Goal: Transaction & Acquisition: Register for event/course

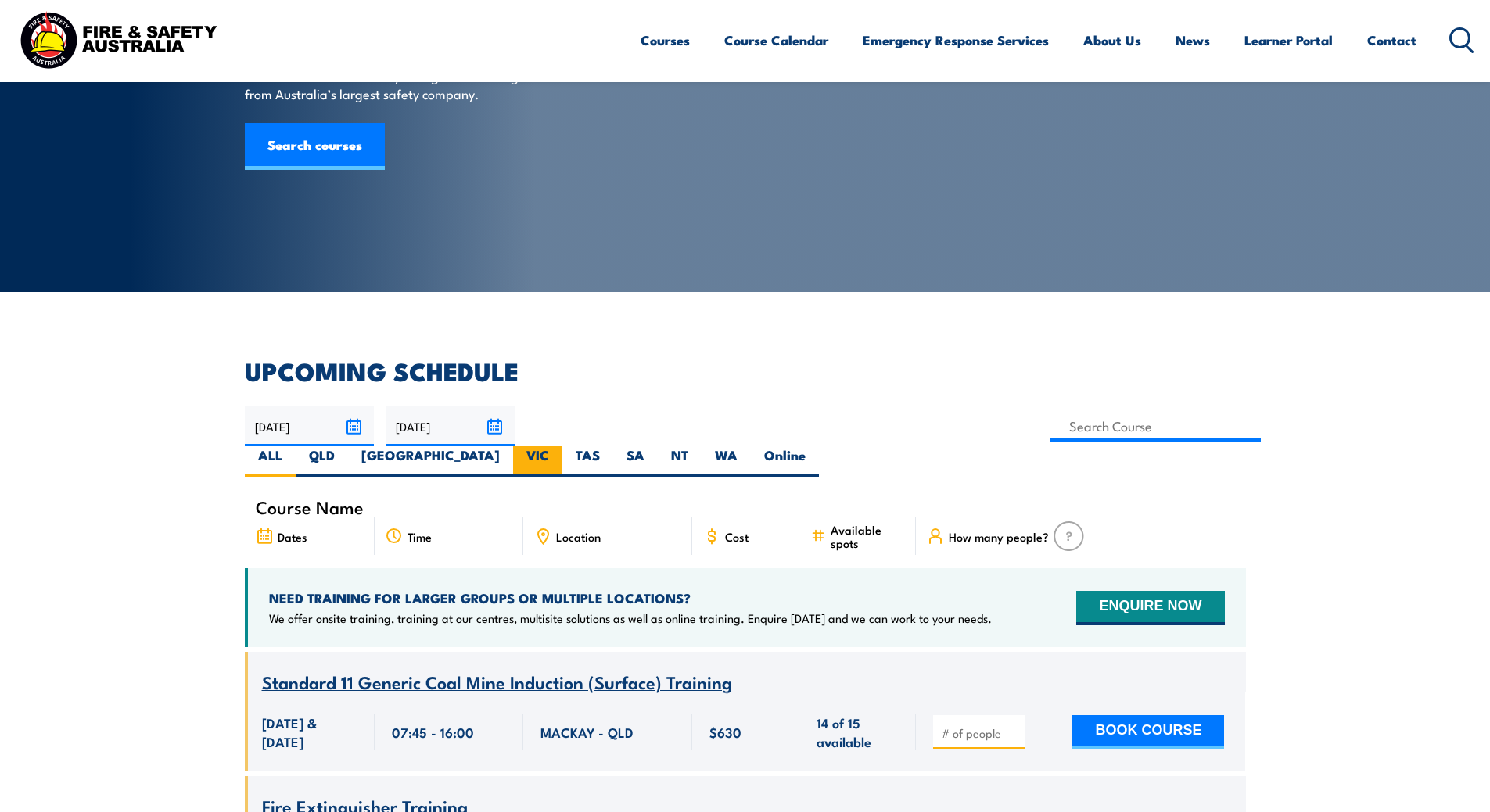
click at [562, 447] on label "VIC" at bounding box center [538, 462] width 49 height 31
click at [559, 447] on input "VIC" at bounding box center [554, 451] width 11 height 11
radio input "true"
click at [562, 447] on label "VIC" at bounding box center [538, 462] width 49 height 31
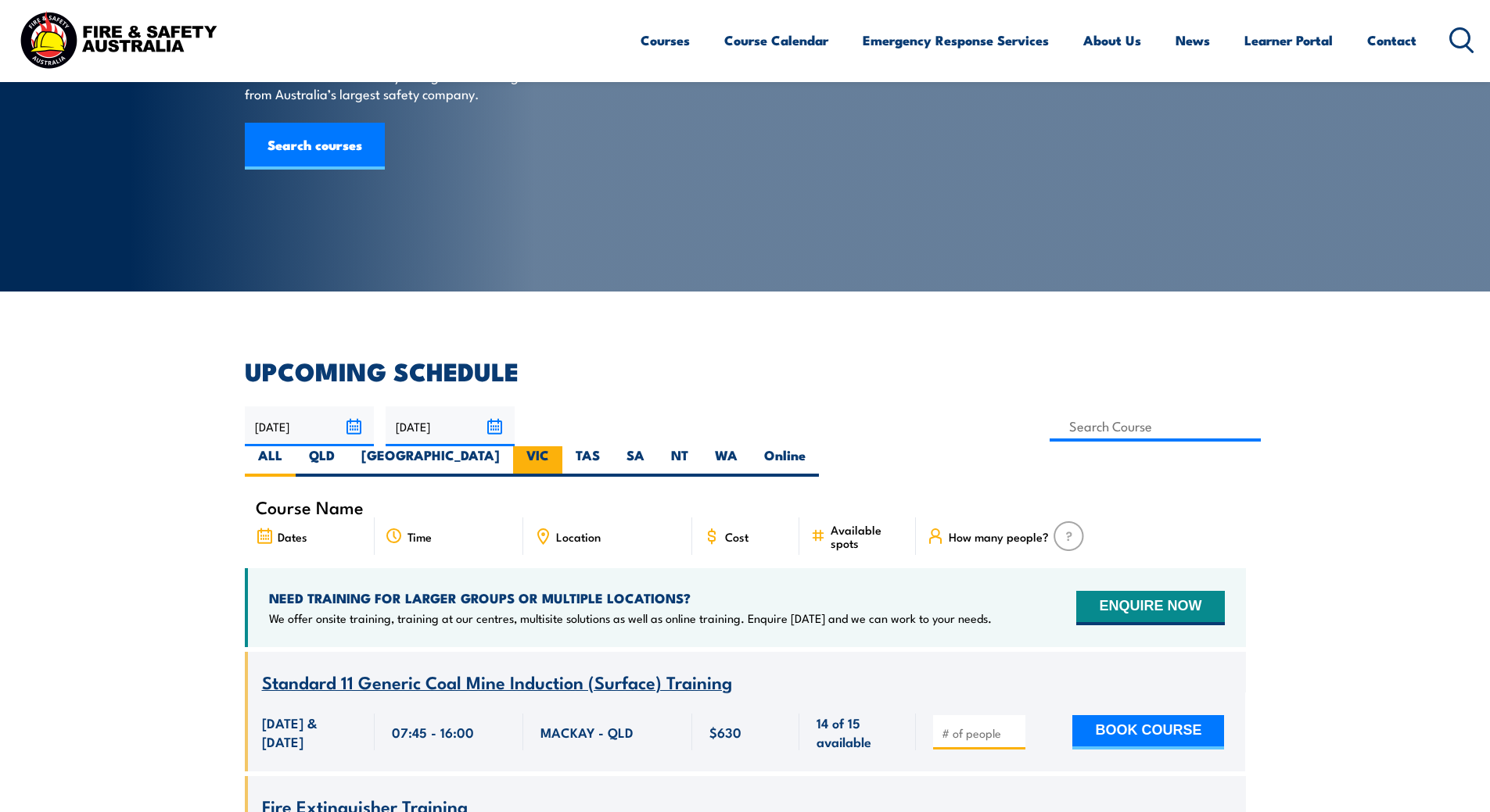
click at [559, 447] on input "VIC" at bounding box center [554, 451] width 11 height 11
radio input "true"
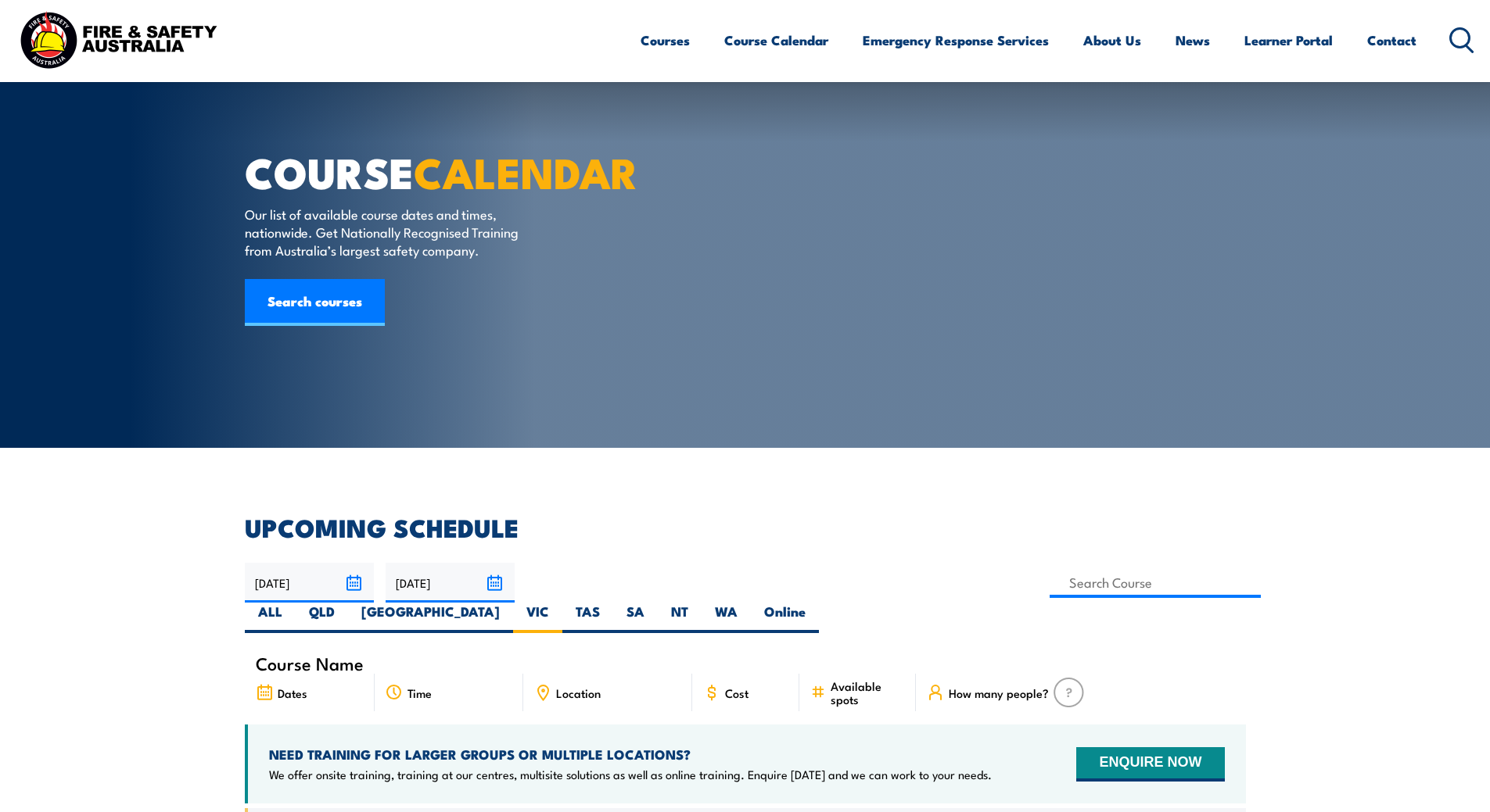
scroll to position [547, 0]
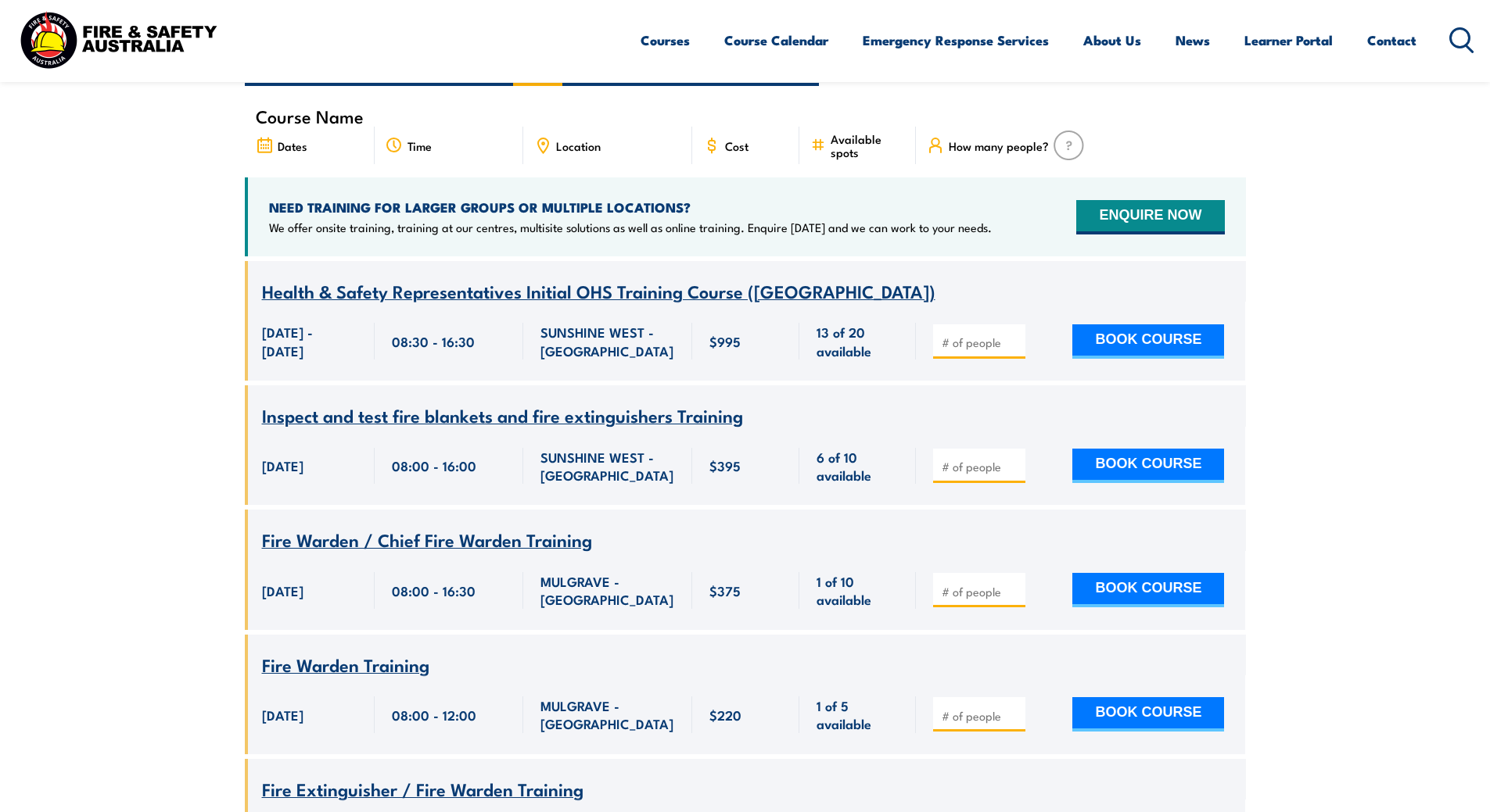
click at [419, 277] on span "Health & Safety Representatives Initial OHS Training Course (VIC)" at bounding box center [599, 290] width 673 height 26
click at [995, 334] on input "number" at bounding box center [980, 342] width 78 height 15
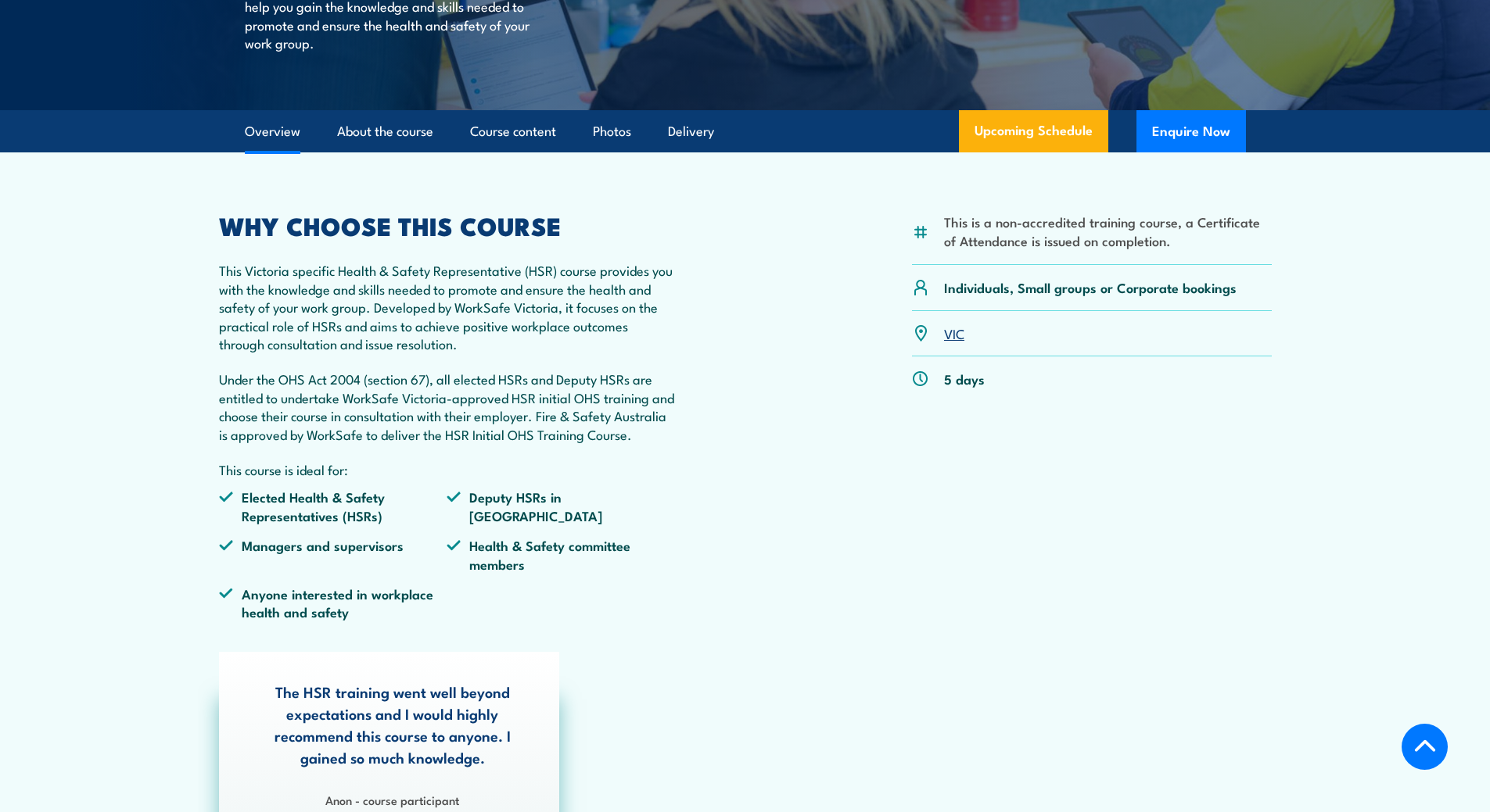
scroll to position [391, 0]
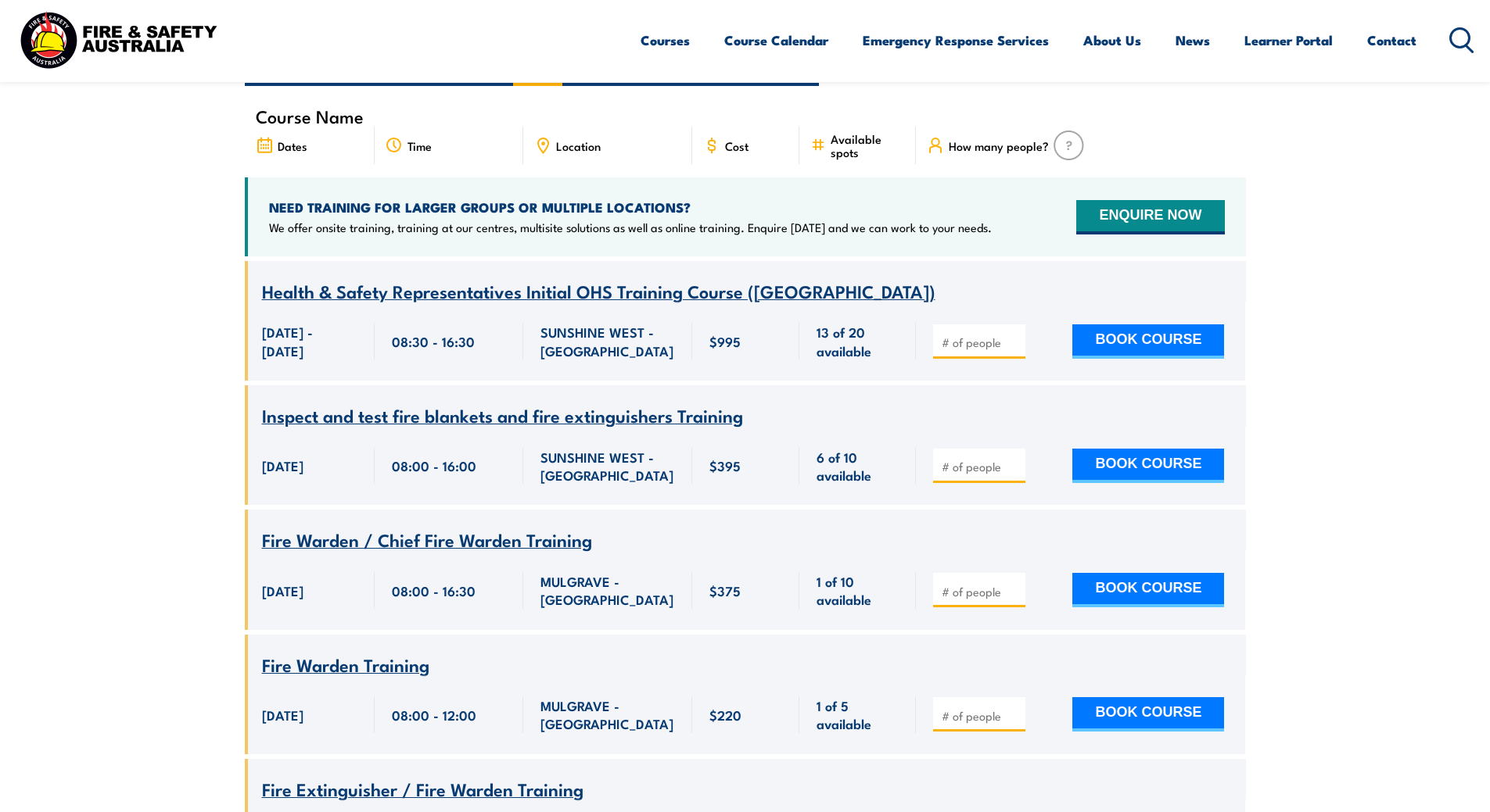
click at [991, 334] on input "number" at bounding box center [980, 342] width 78 height 15
type input "2"
click at [1169, 325] on button "BOOK COURSE" at bounding box center [1148, 342] width 152 height 35
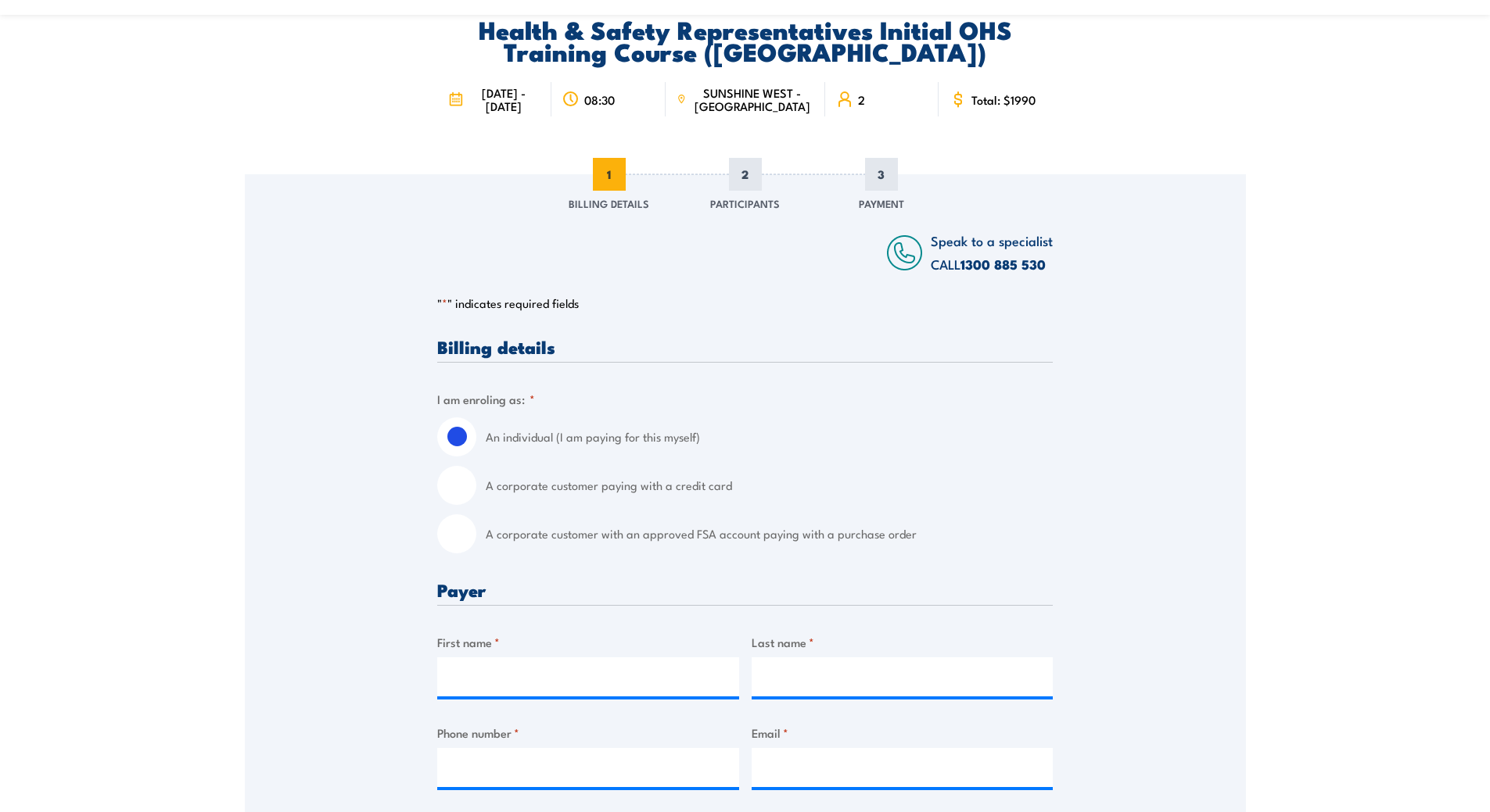
scroll to position [157, 0]
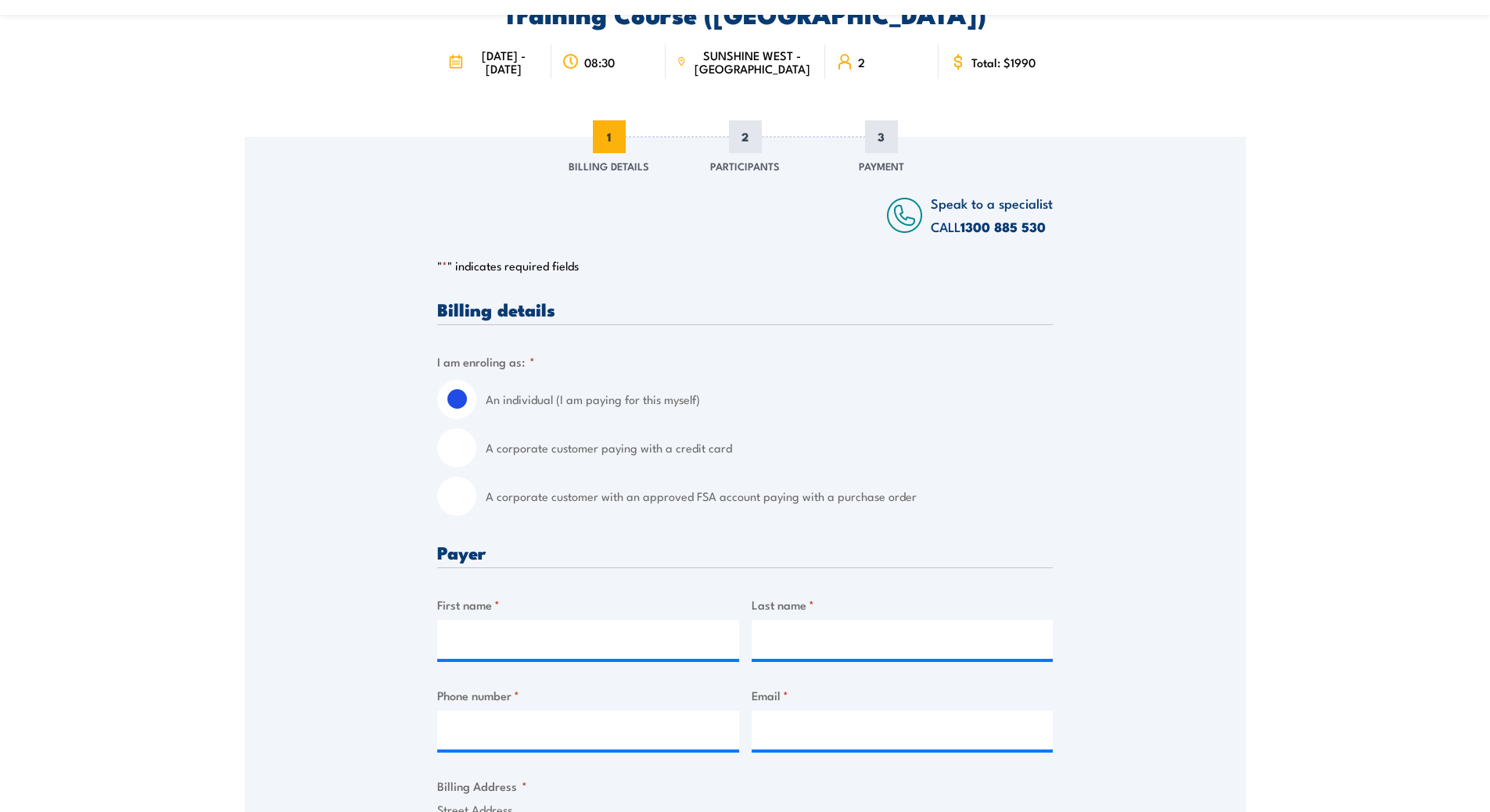
click at [460, 501] on input "A corporate customer with an approved FSA account paying with a purchase order" at bounding box center [456, 496] width 39 height 39
radio input "true"
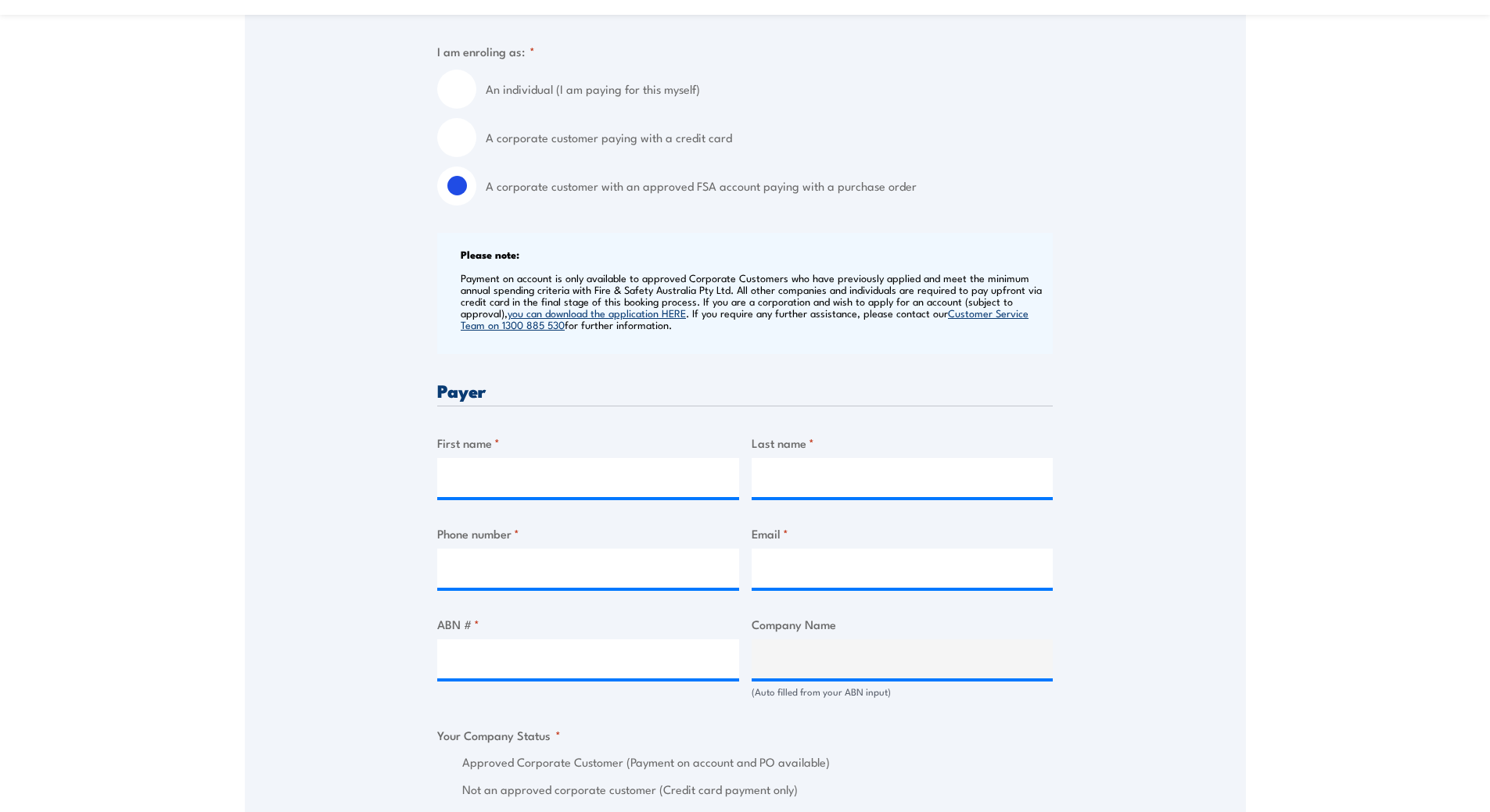
scroll to position [469, 0]
click at [511, 473] on input "First name *" at bounding box center [588, 475] width 302 height 39
type input "[PERSON_NAME]"
type input "0405594647"
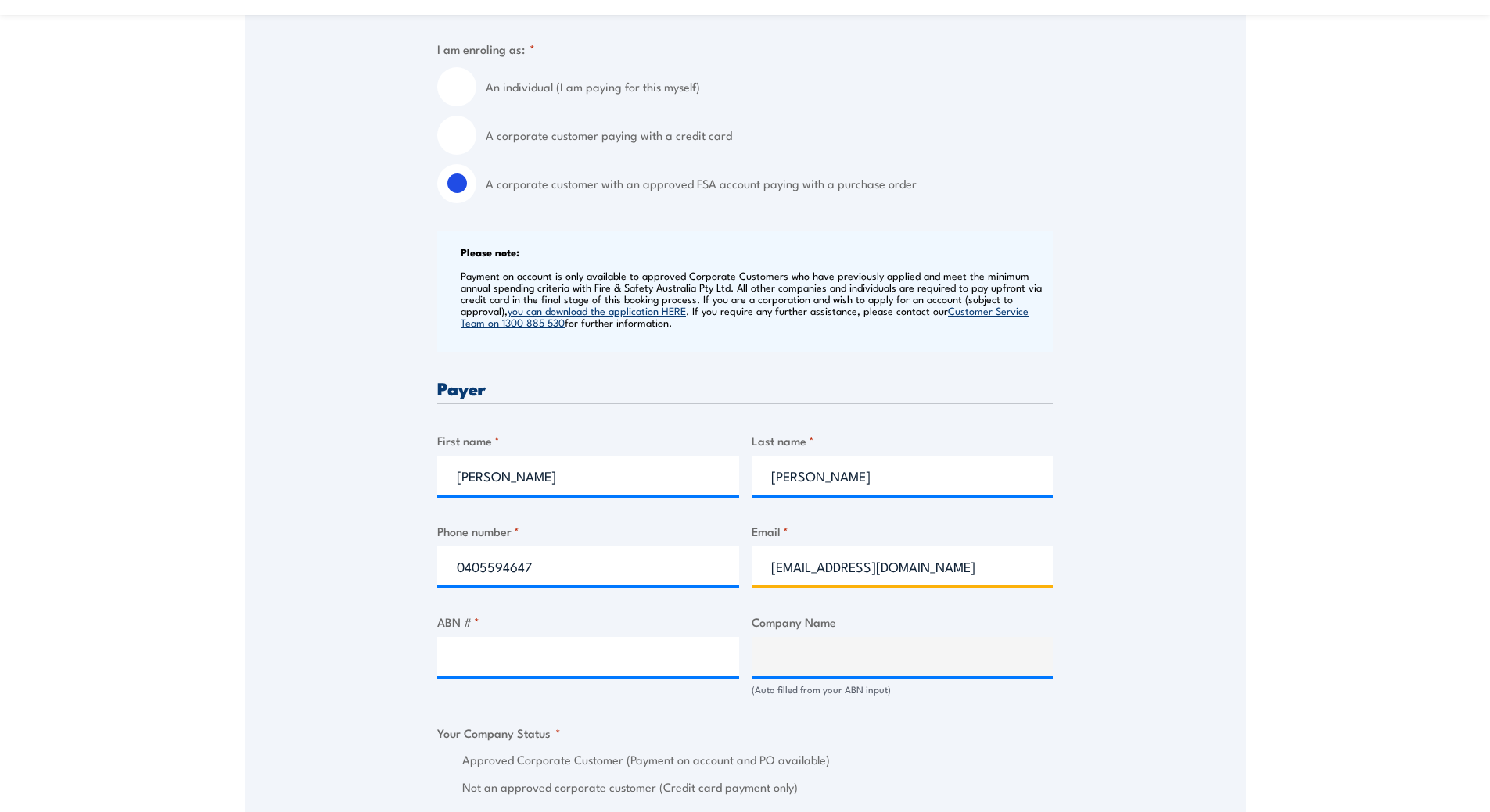
drag, startPoint x: 905, startPoint y: 570, endPoint x: 748, endPoint y: 566, distance: 157.1
click at [748, 566] on div "Billing details I am enroling as: * An individual (I am paying for this myself)…" at bounding box center [745, 781] width 615 height 1588
type input "[EMAIL_ADDRESS][DOMAIN_NAME]"
click at [636, 668] on input "ABN # *" at bounding box center [588, 656] width 302 height 39
type input "47004718647"
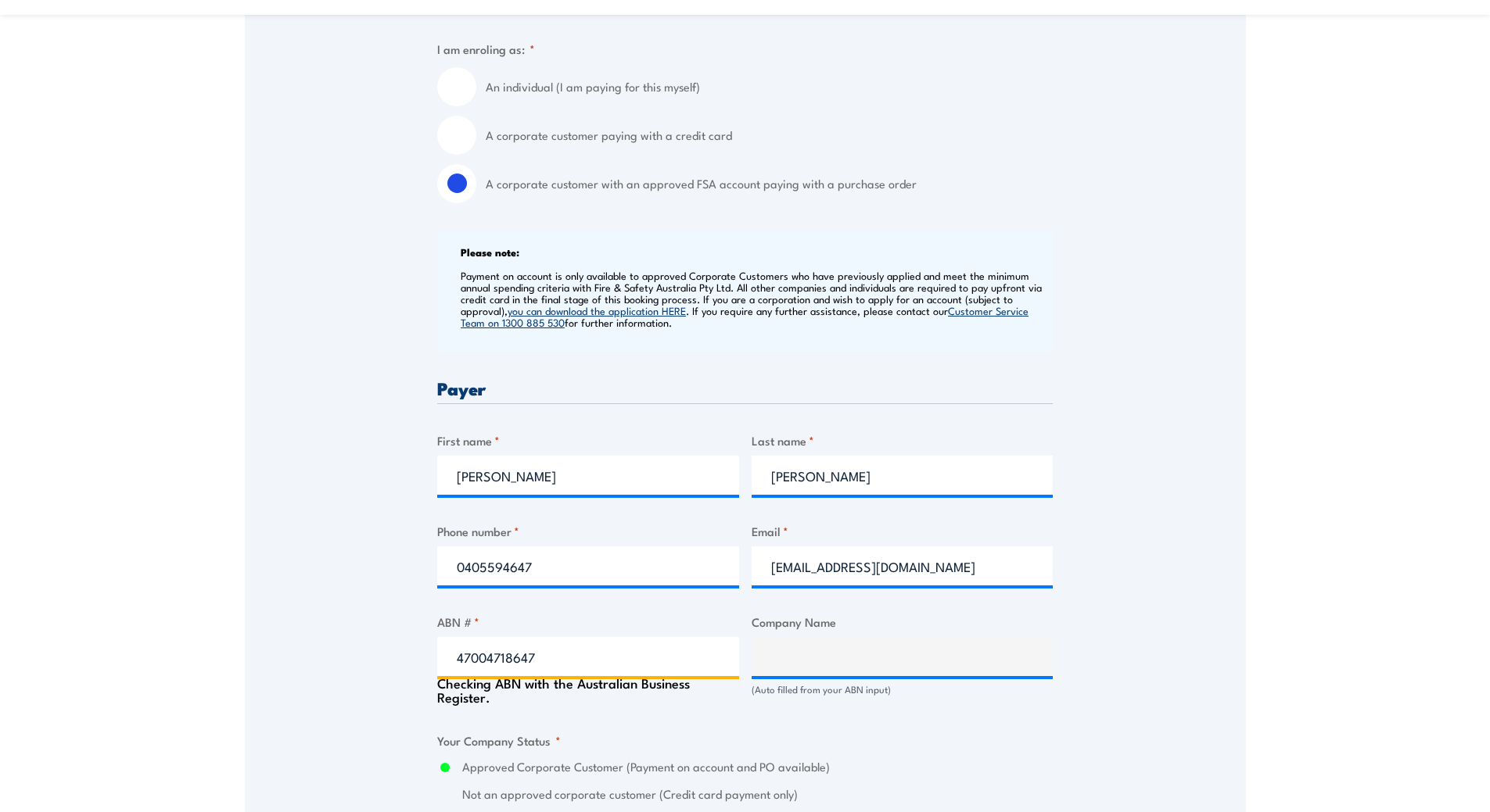
type input "LINFOX AUSTRALIA PTY LTD"
radio input "true"
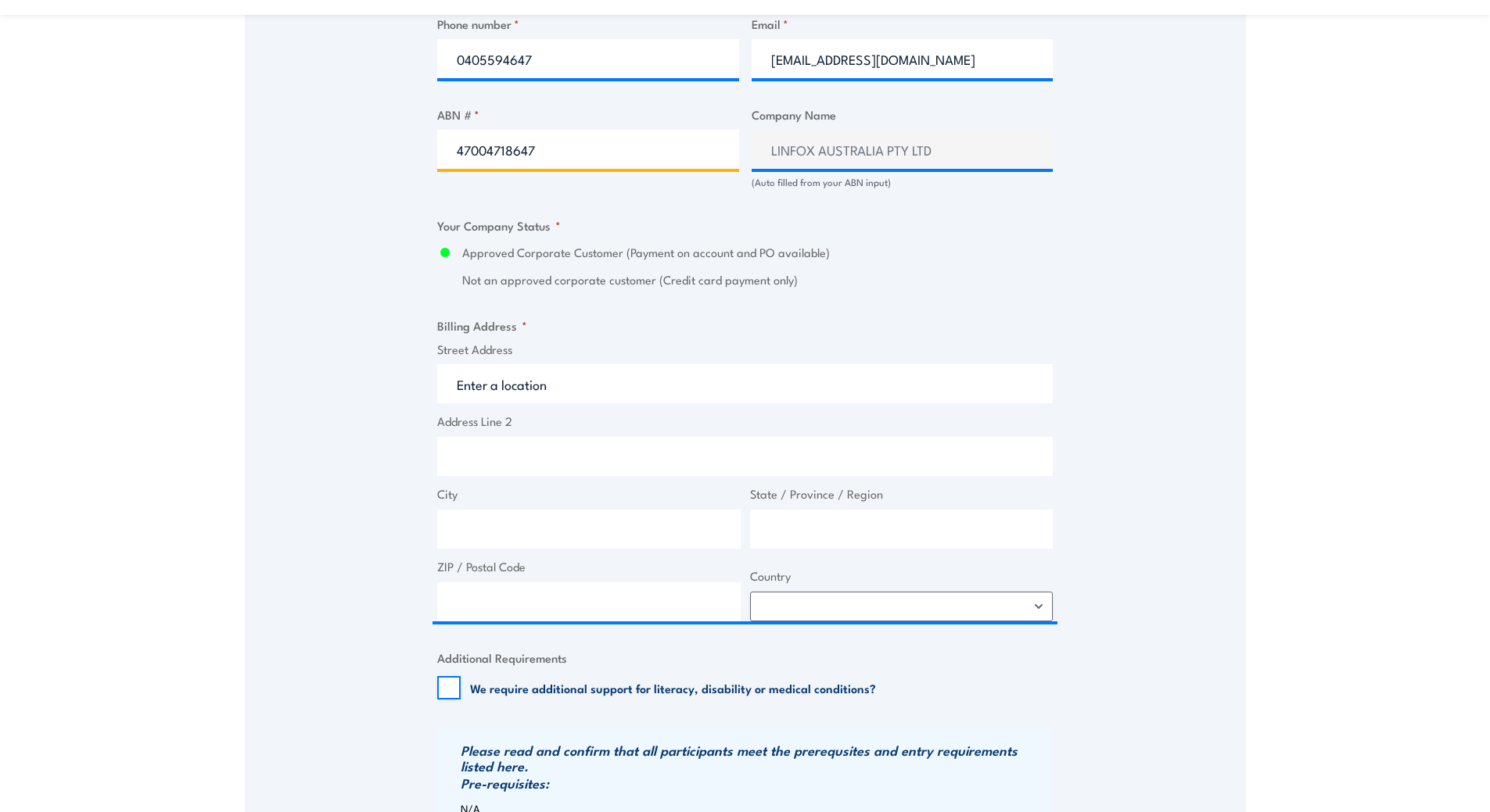
scroll to position [938, 0]
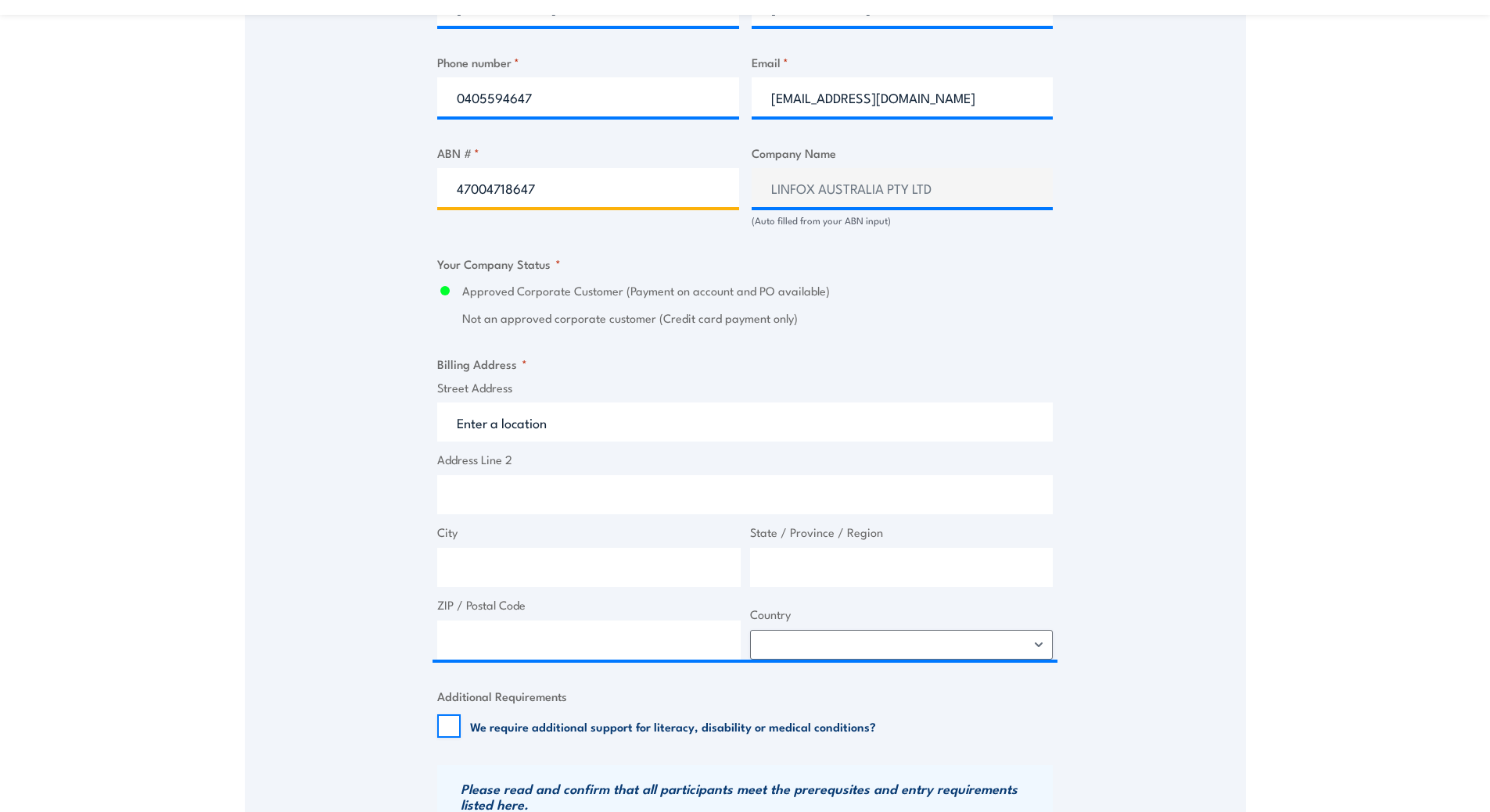
type input "47004718647"
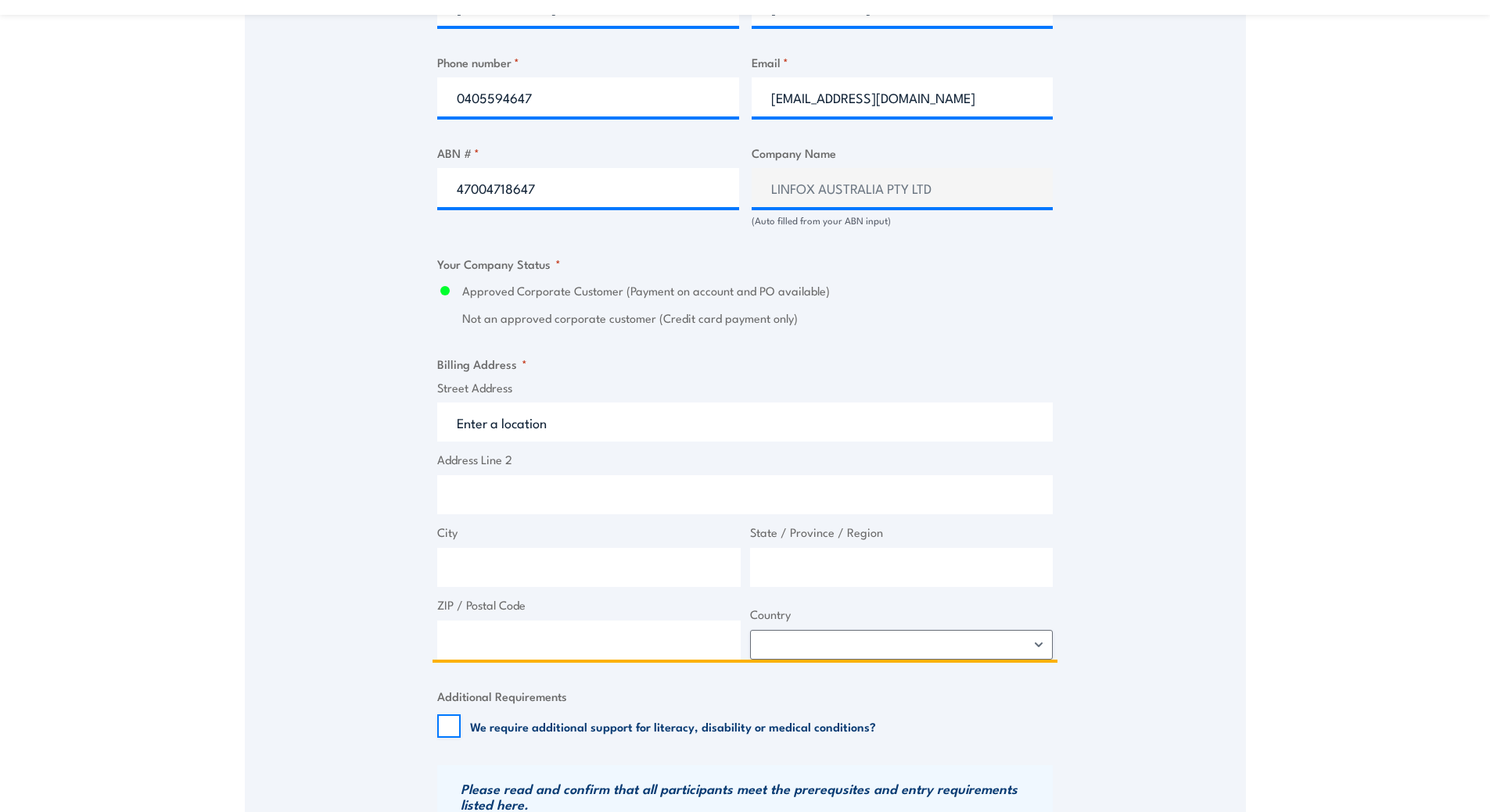
click at [528, 425] on input "Street Address" at bounding box center [745, 421] width 615 height 39
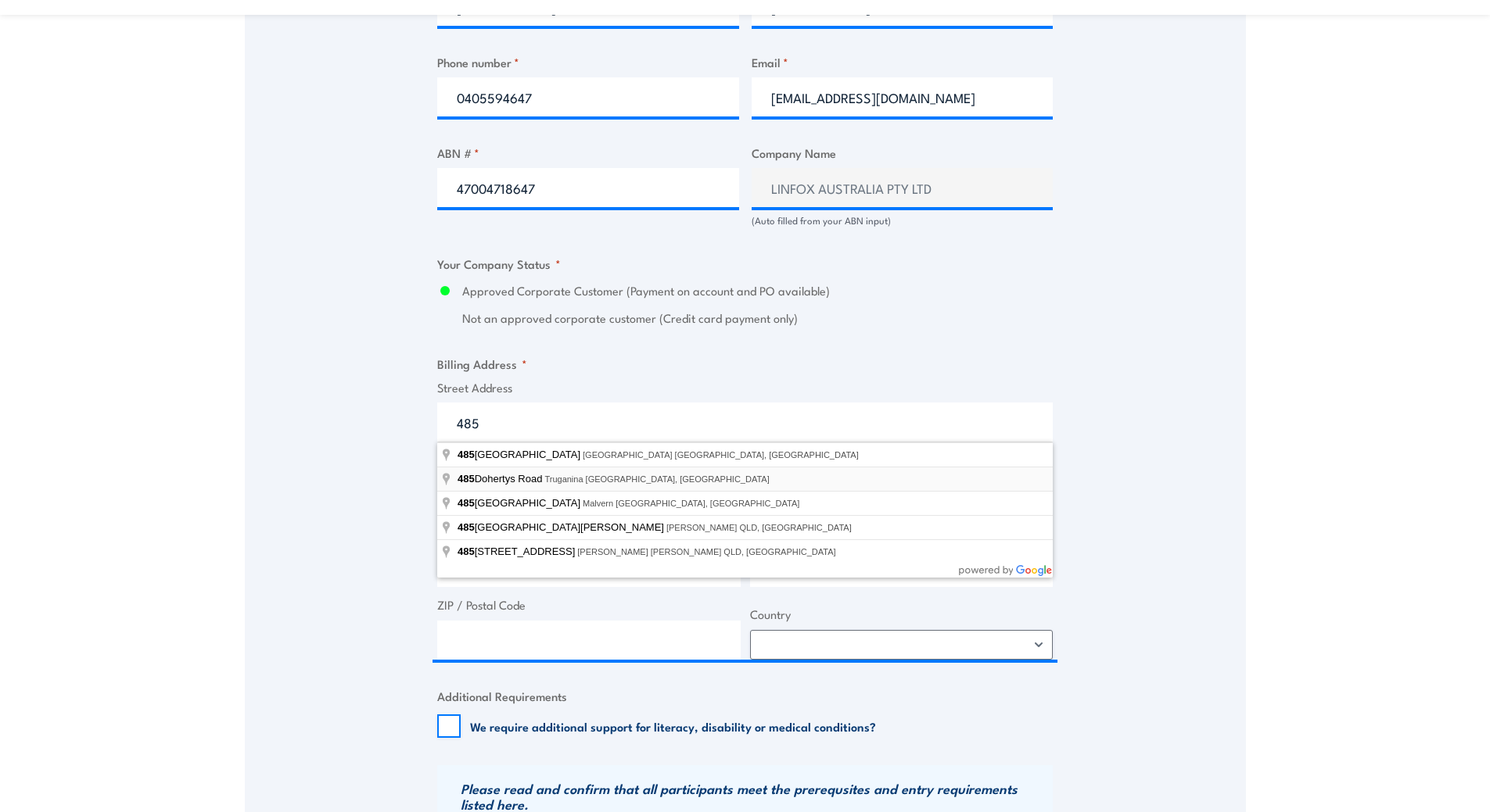
type input "485 Dohertys Road, Truganina VIC, Australia"
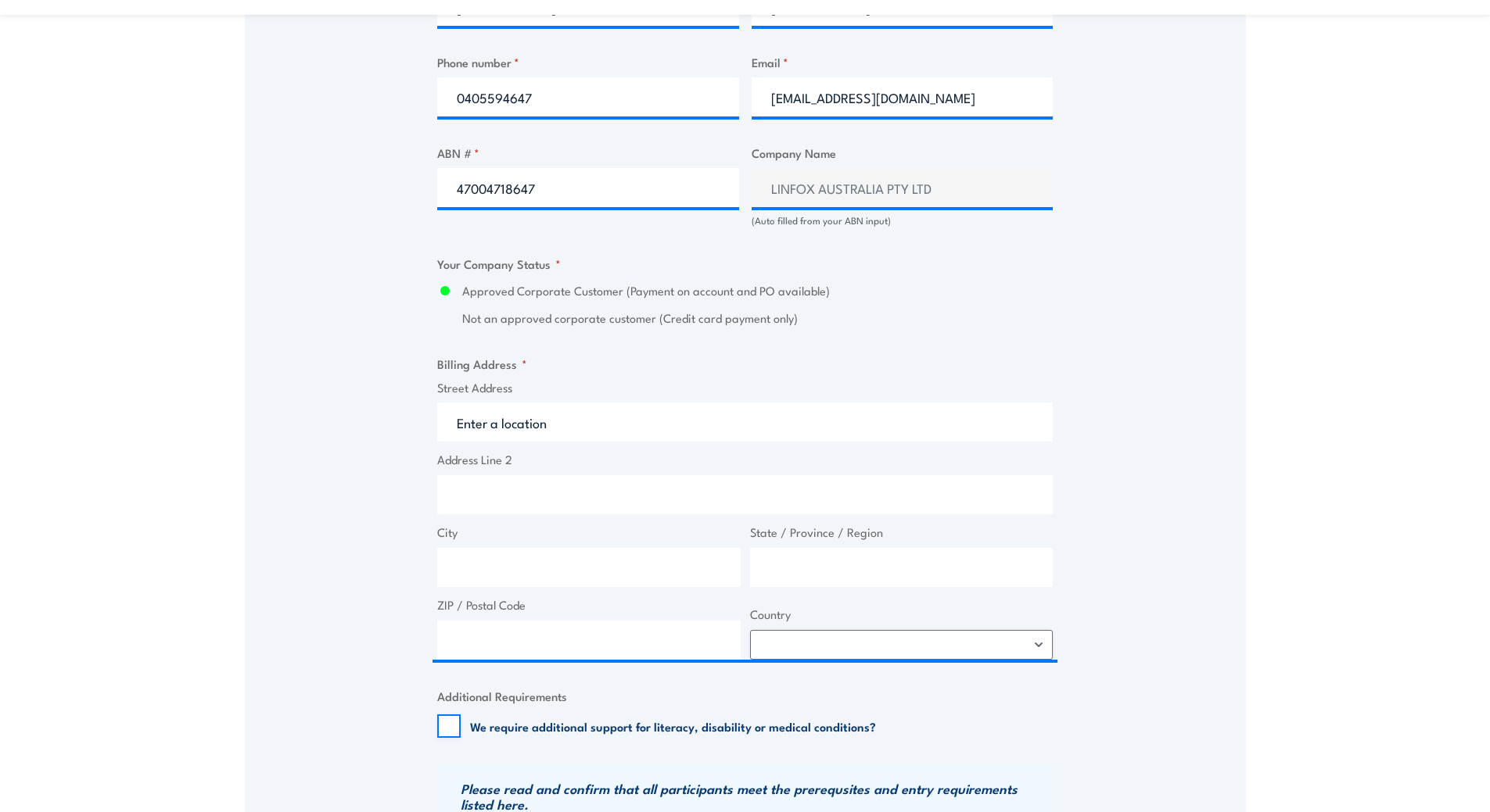
type input "485 Dohertys Rd"
type input "Truganina"
type input "Victoria"
type input "3029"
select select "Australia"
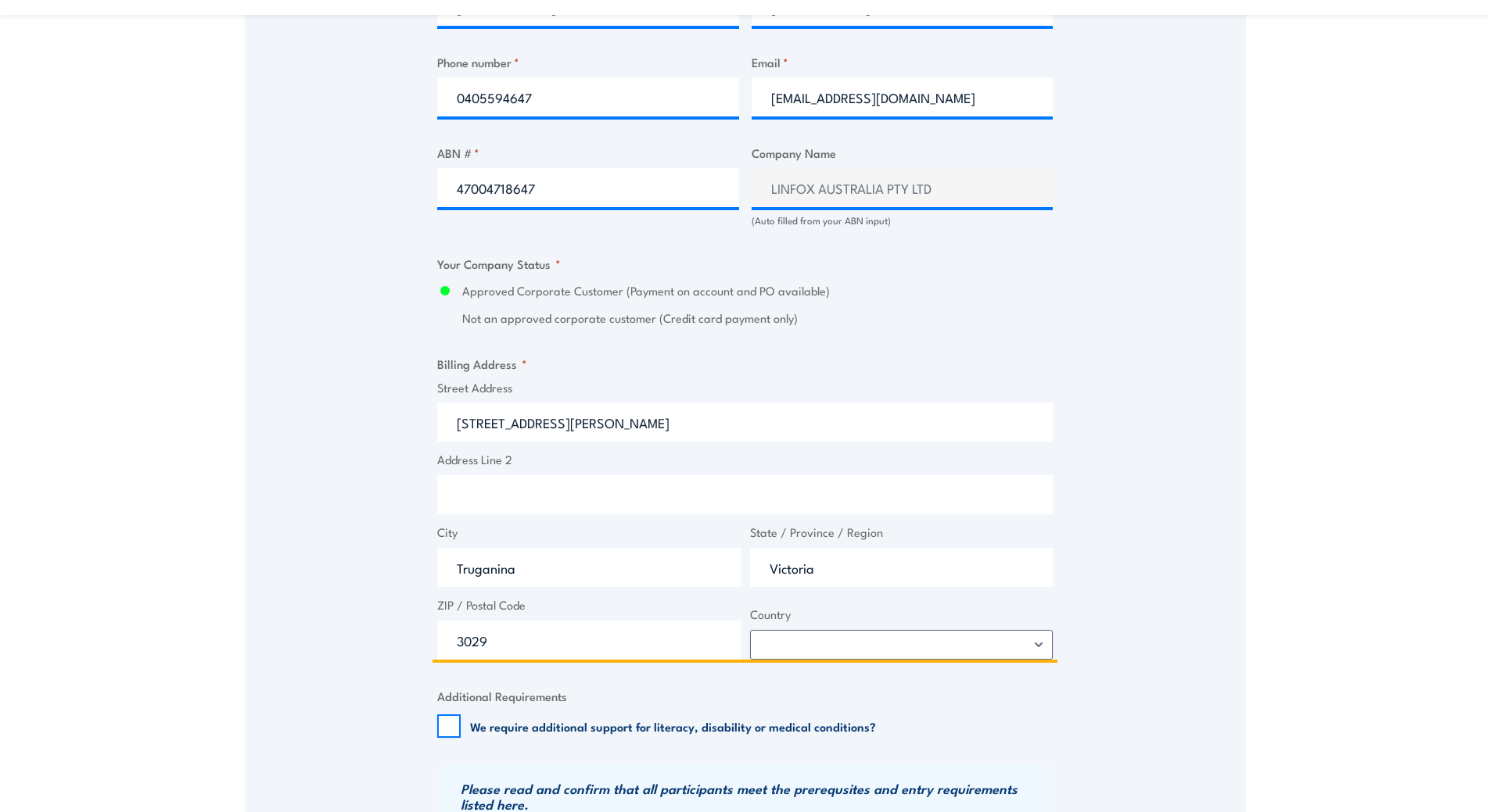
click at [489, 490] on input "Address Line 2" at bounding box center [745, 495] width 615 height 39
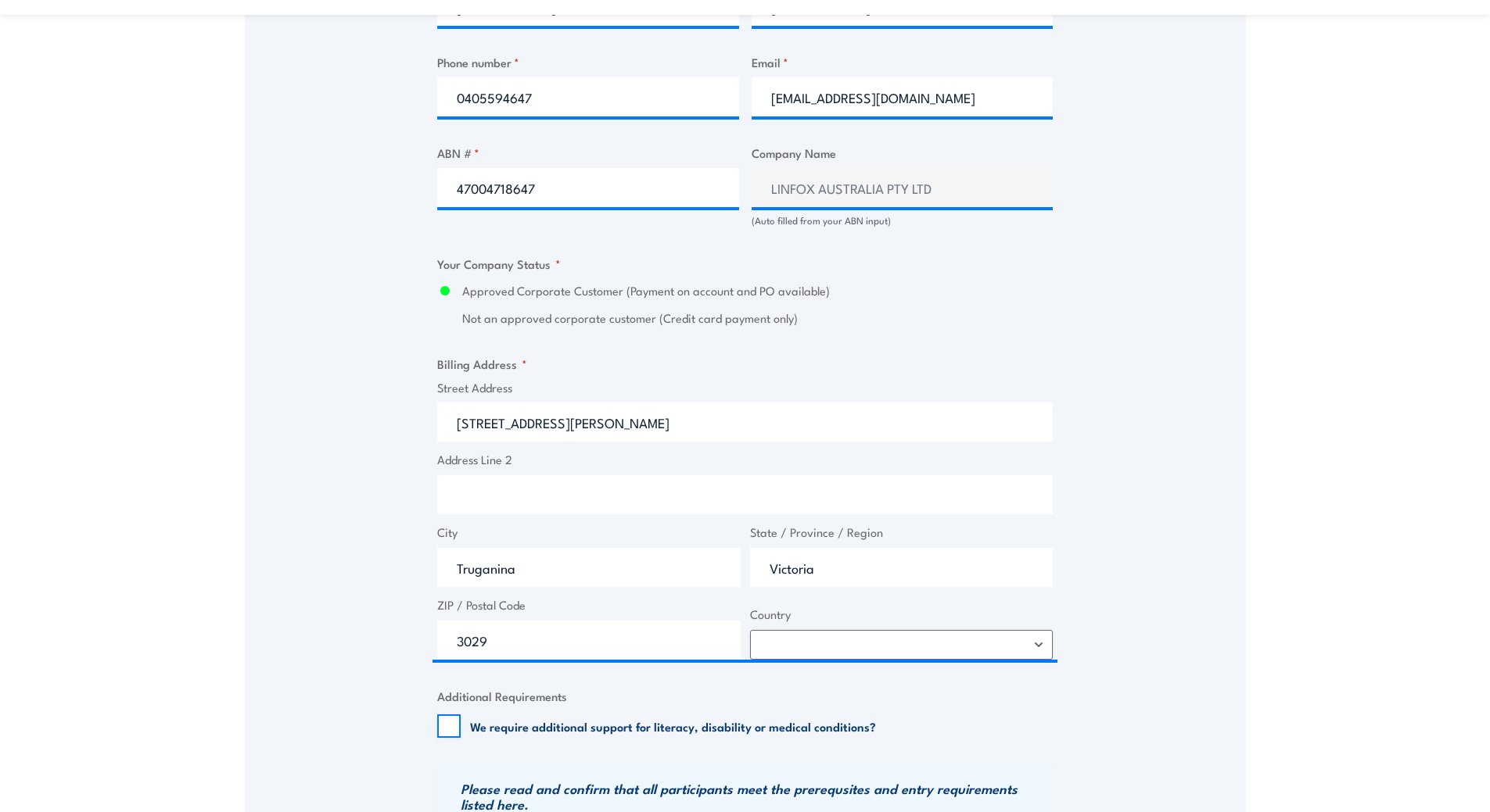
click at [259, 546] on div "Speak to a specialist CALL 1300 885 530 CALL 1300 885 530 " * " indicates requi…" at bounding box center [745, 234] width 1001 height 1758
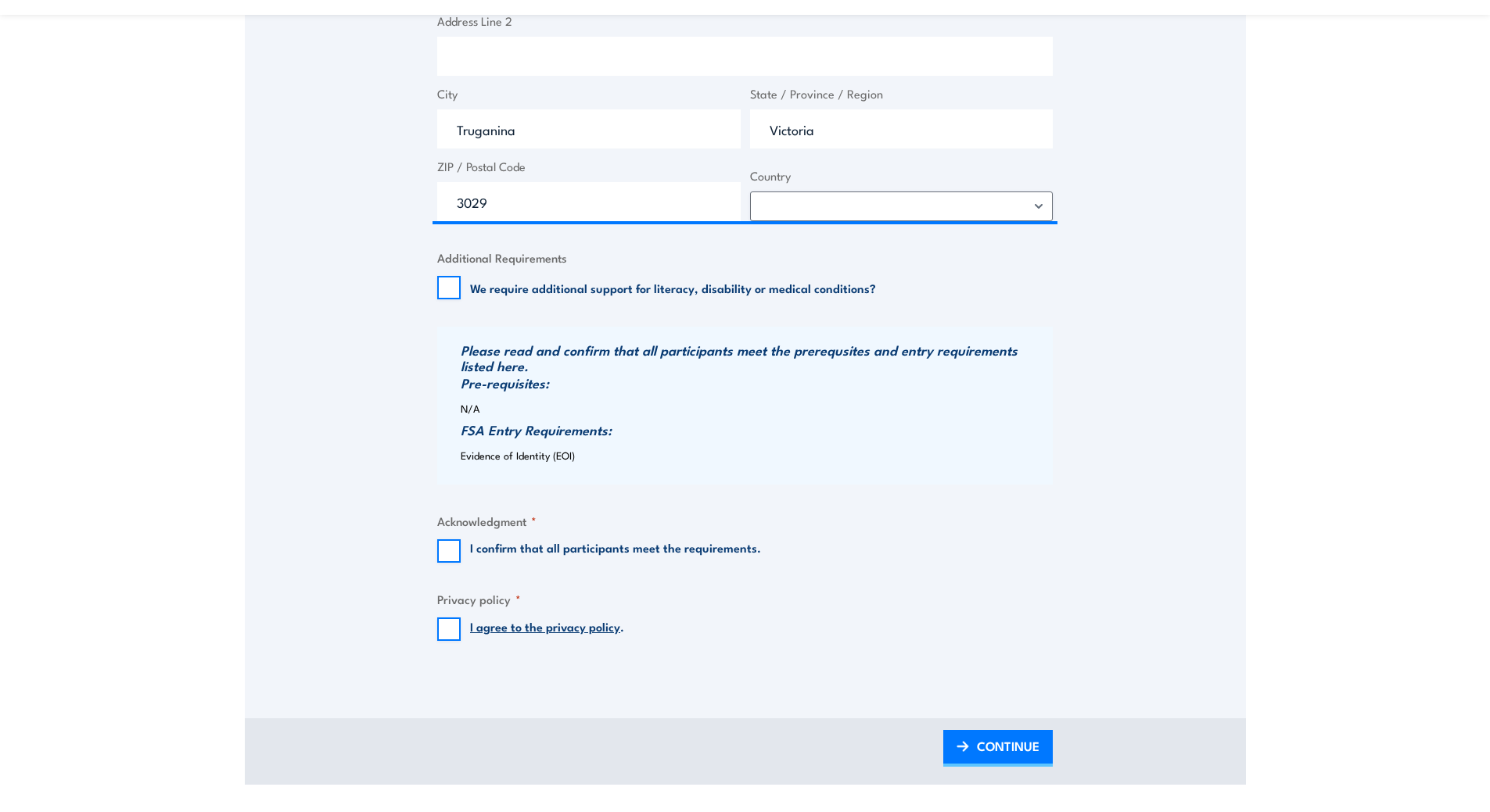
scroll to position [1407, 0]
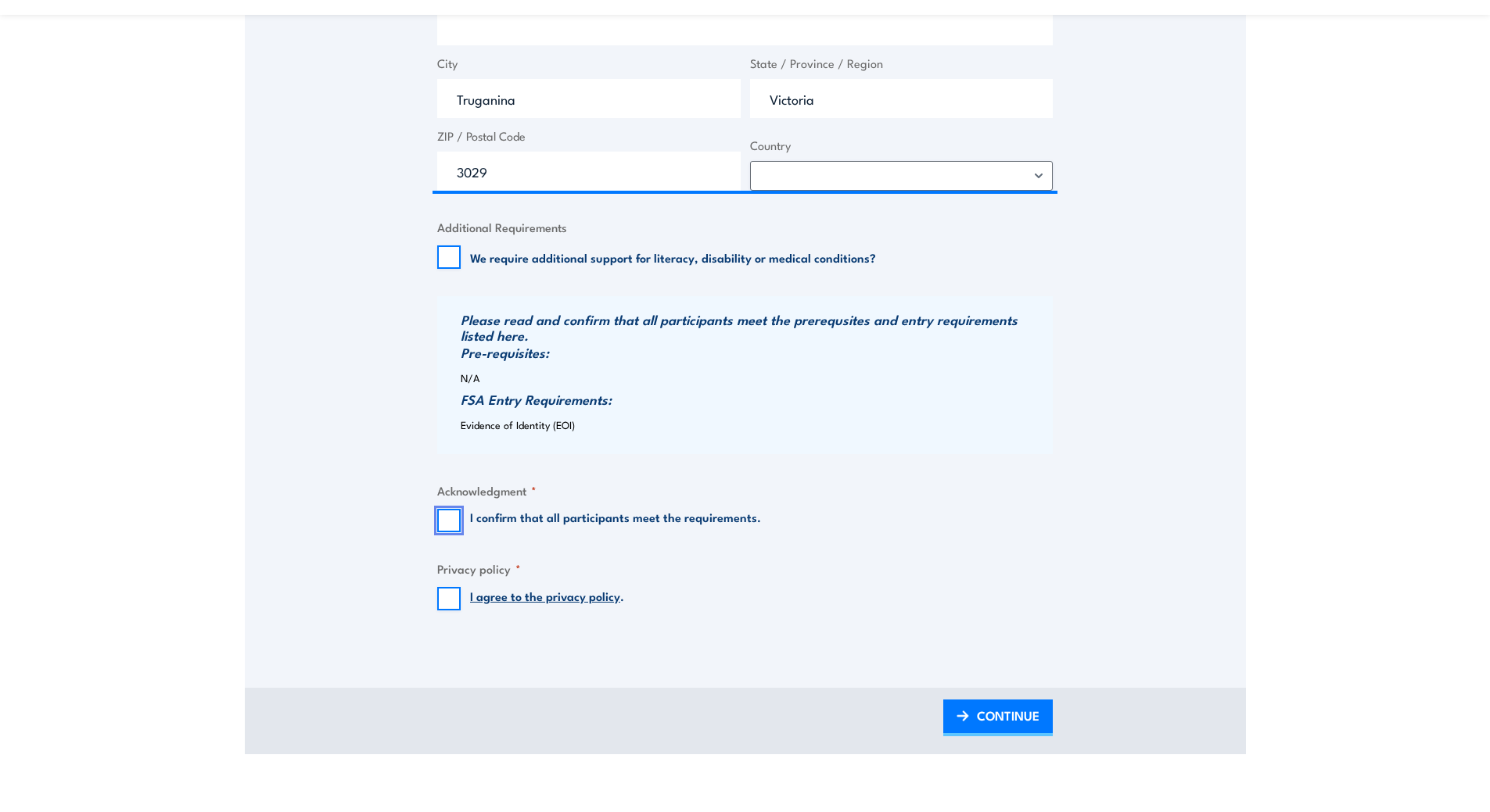
click at [452, 521] on input "I confirm that all participants meet the requirements." at bounding box center [449, 520] width 23 height 23
checkbox input "true"
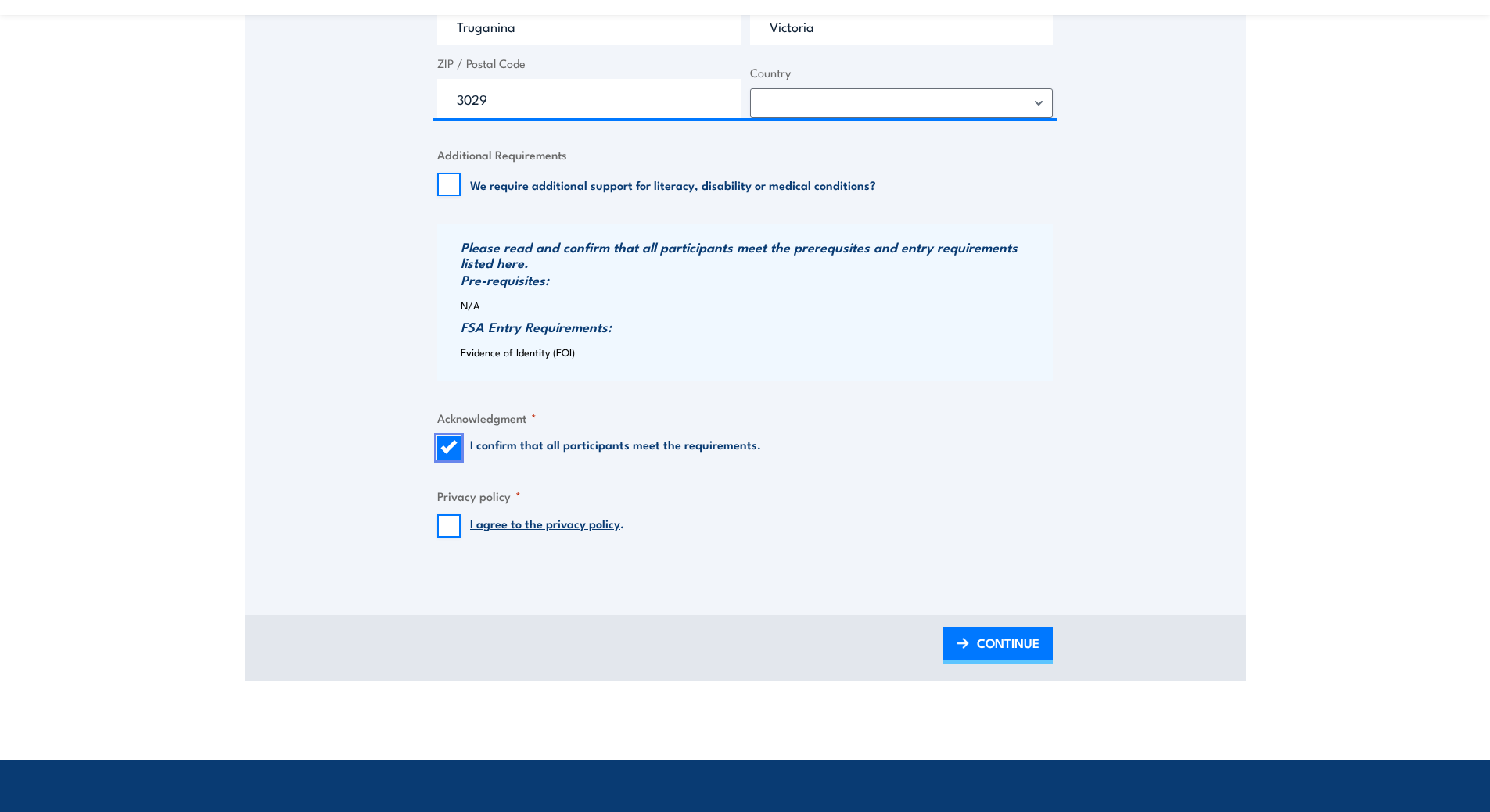
scroll to position [1563, 0]
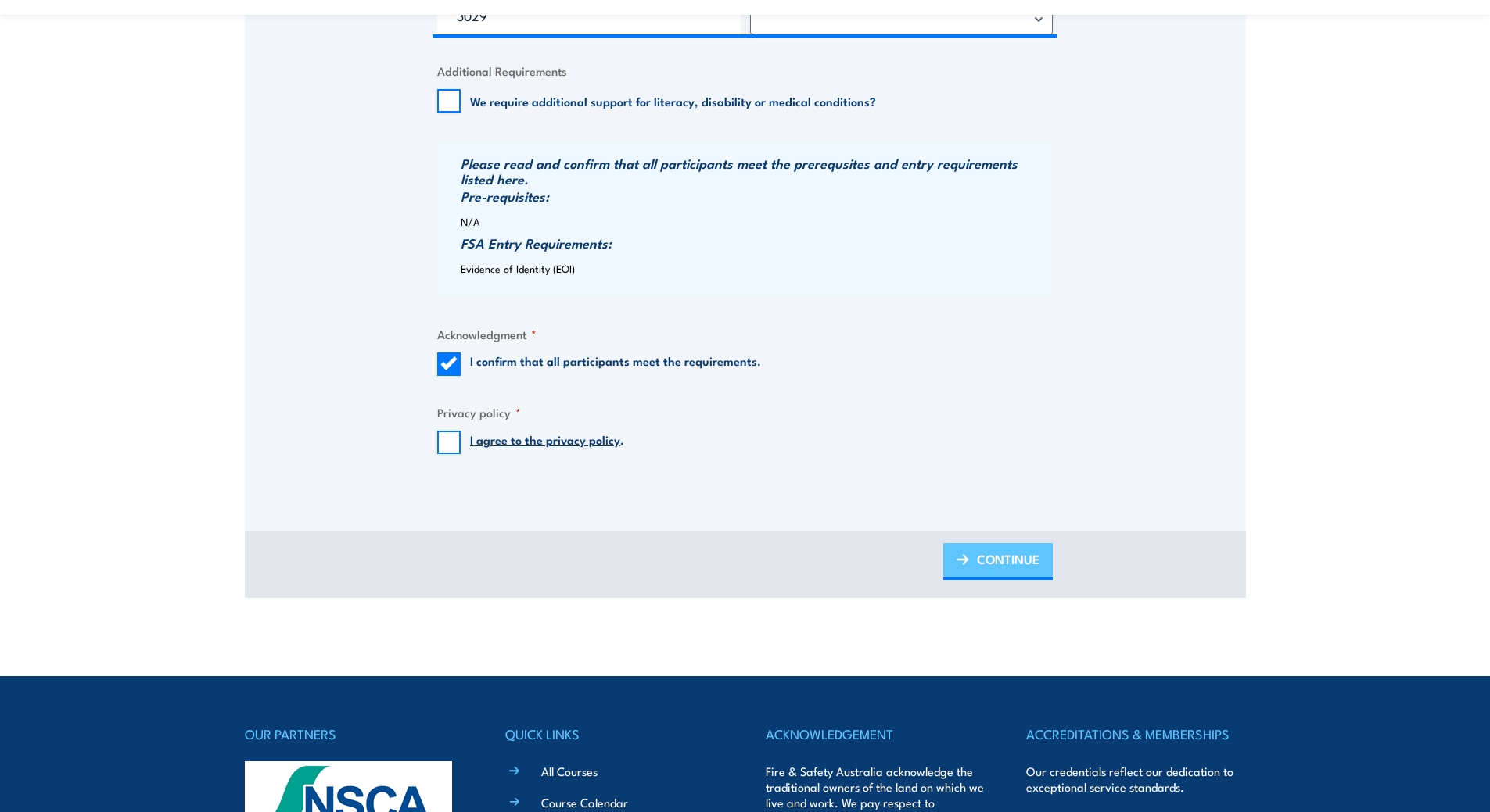
click at [981, 550] on span "CONTINUE" at bounding box center [1008, 559] width 63 height 42
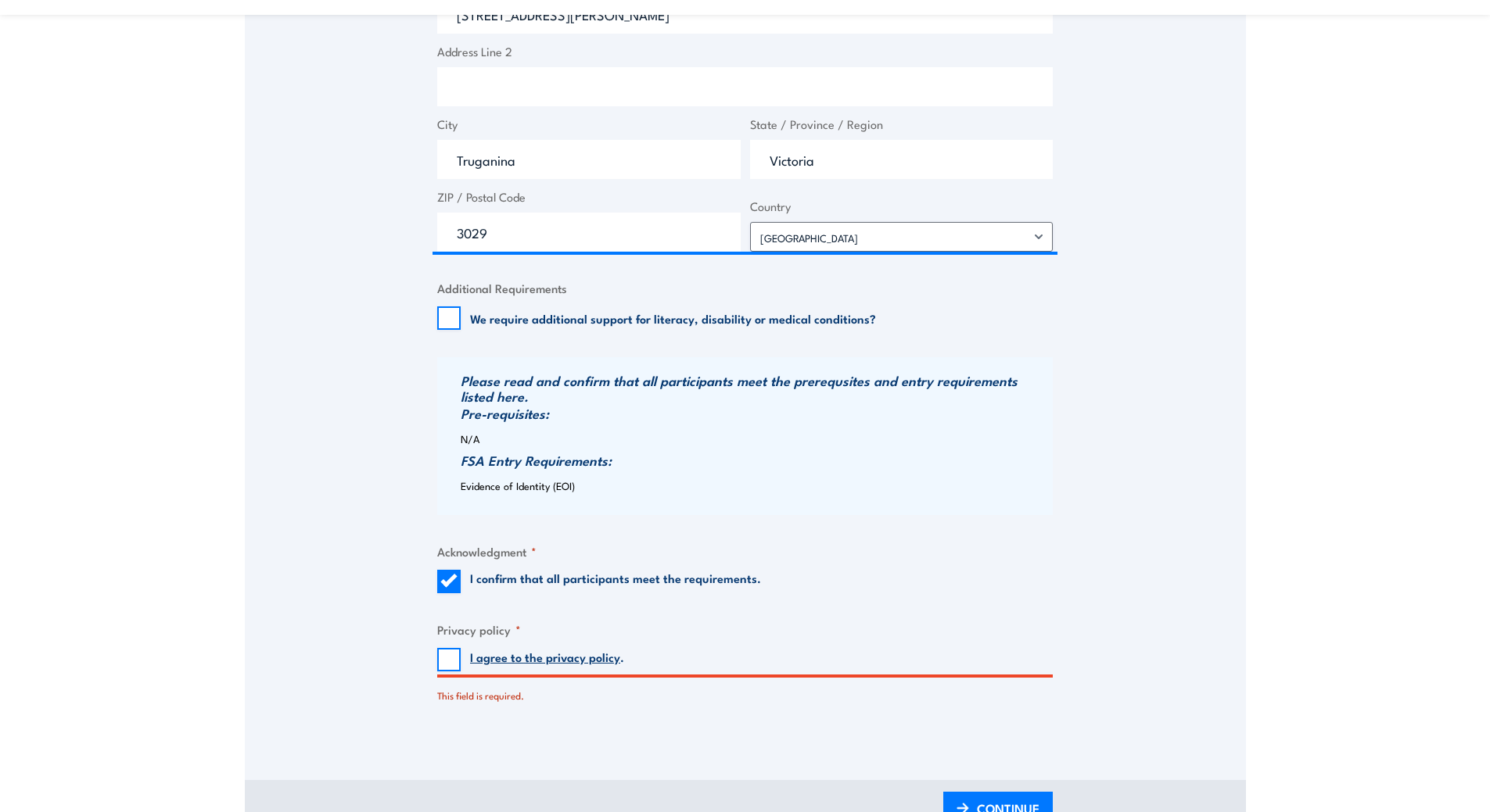
scroll to position [1486, 0]
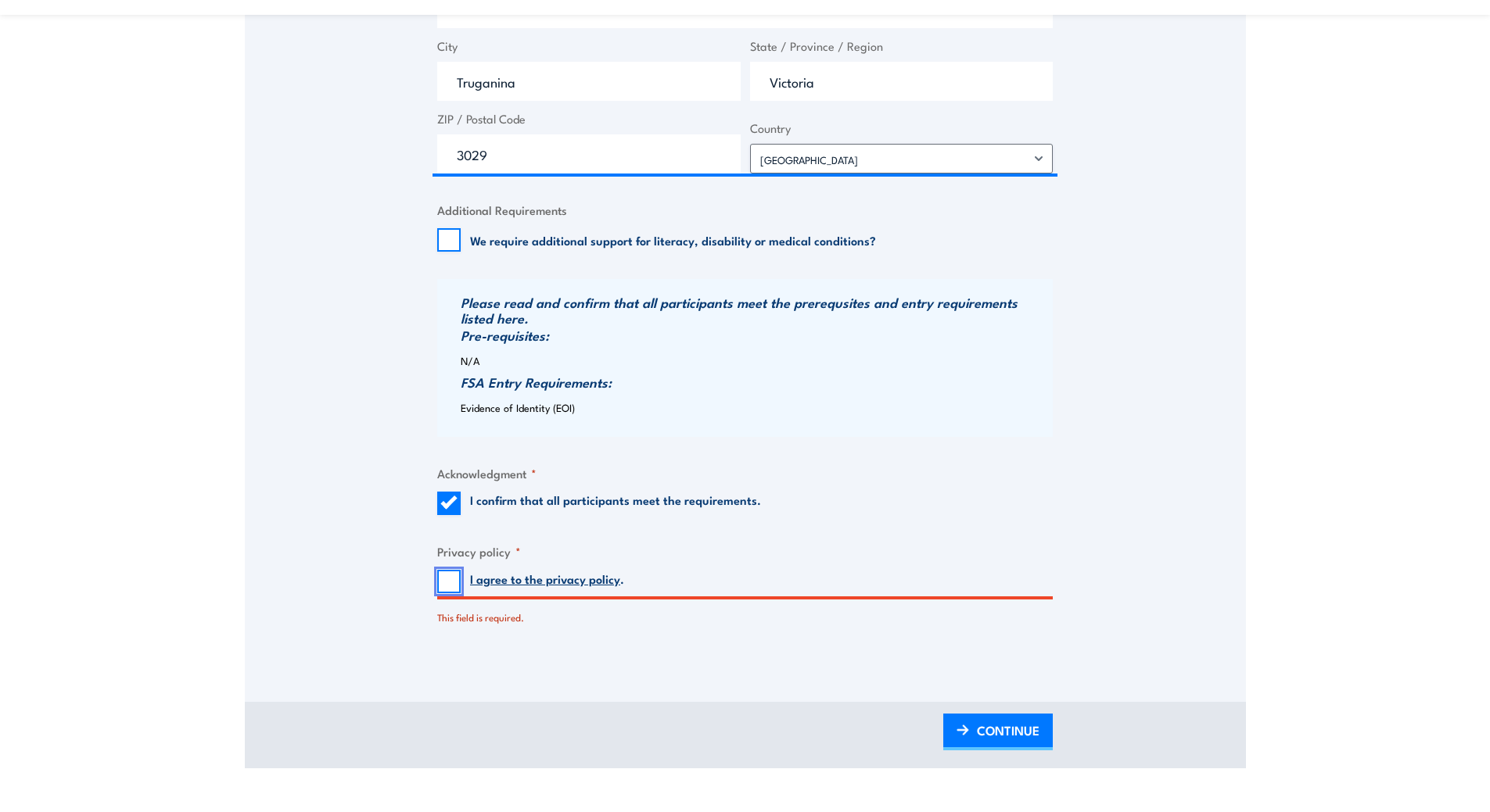
click at [446, 578] on input "I agree to the privacy policy ." at bounding box center [449, 582] width 23 height 23
checkbox input "true"
click at [1029, 723] on span "CONTINUE" at bounding box center [1008, 730] width 63 height 42
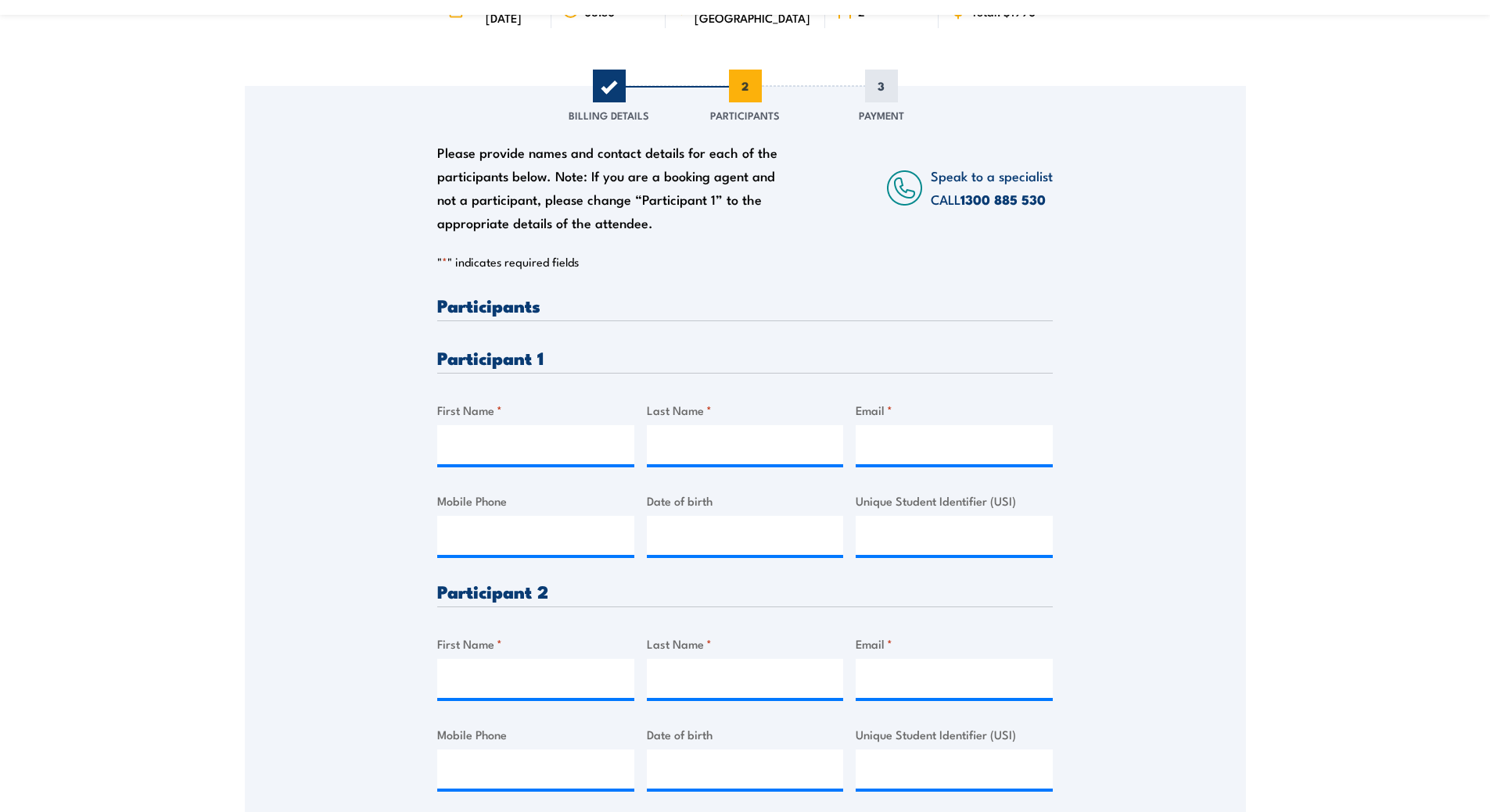
scroll to position [235, 0]
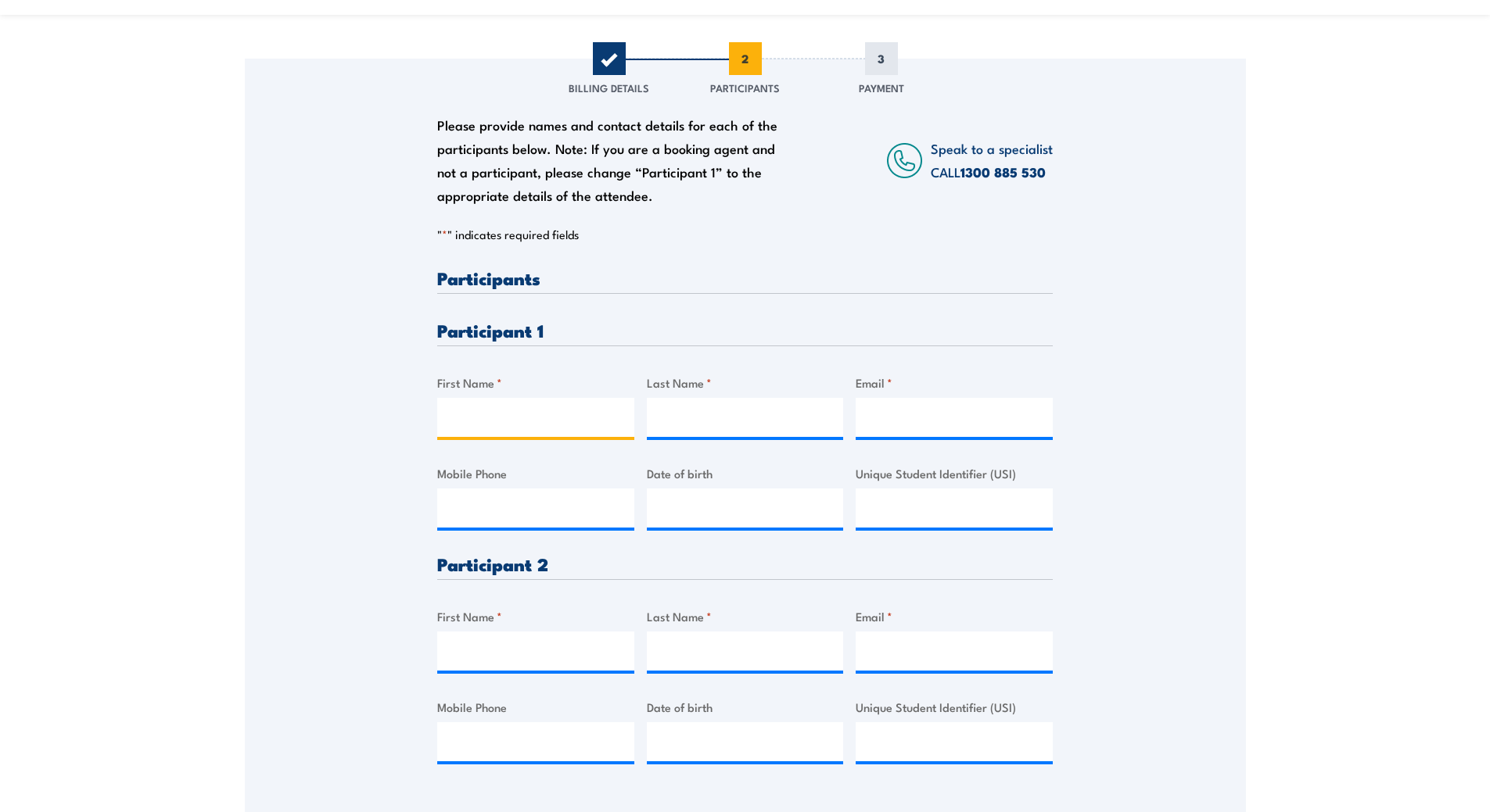
click at [478, 418] on input "First Name *" at bounding box center [536, 418] width 197 height 39
type input "Abdulmenan"
click at [696, 407] on input "Last Name *" at bounding box center [745, 418] width 197 height 39
type input "Osman"
click at [886, 415] on input "Email *" at bounding box center [954, 418] width 197 height 39
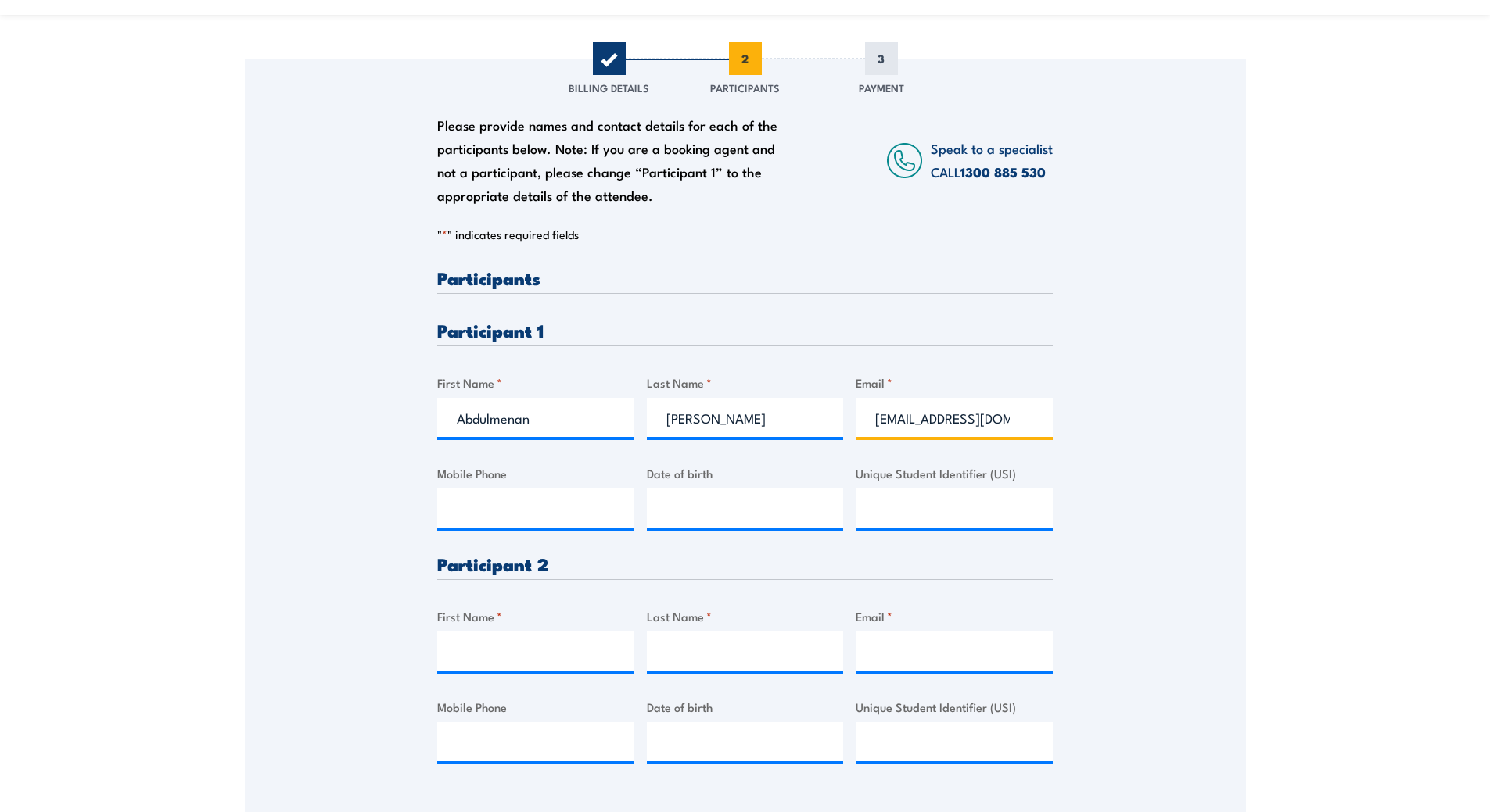
scroll to position [0, 5]
type input "MENAN032@gmail.com"
click input "Submit" at bounding box center [0, 0] width 0 height 0
click at [588, 511] on input "Mobile Phone" at bounding box center [536, 508] width 197 height 39
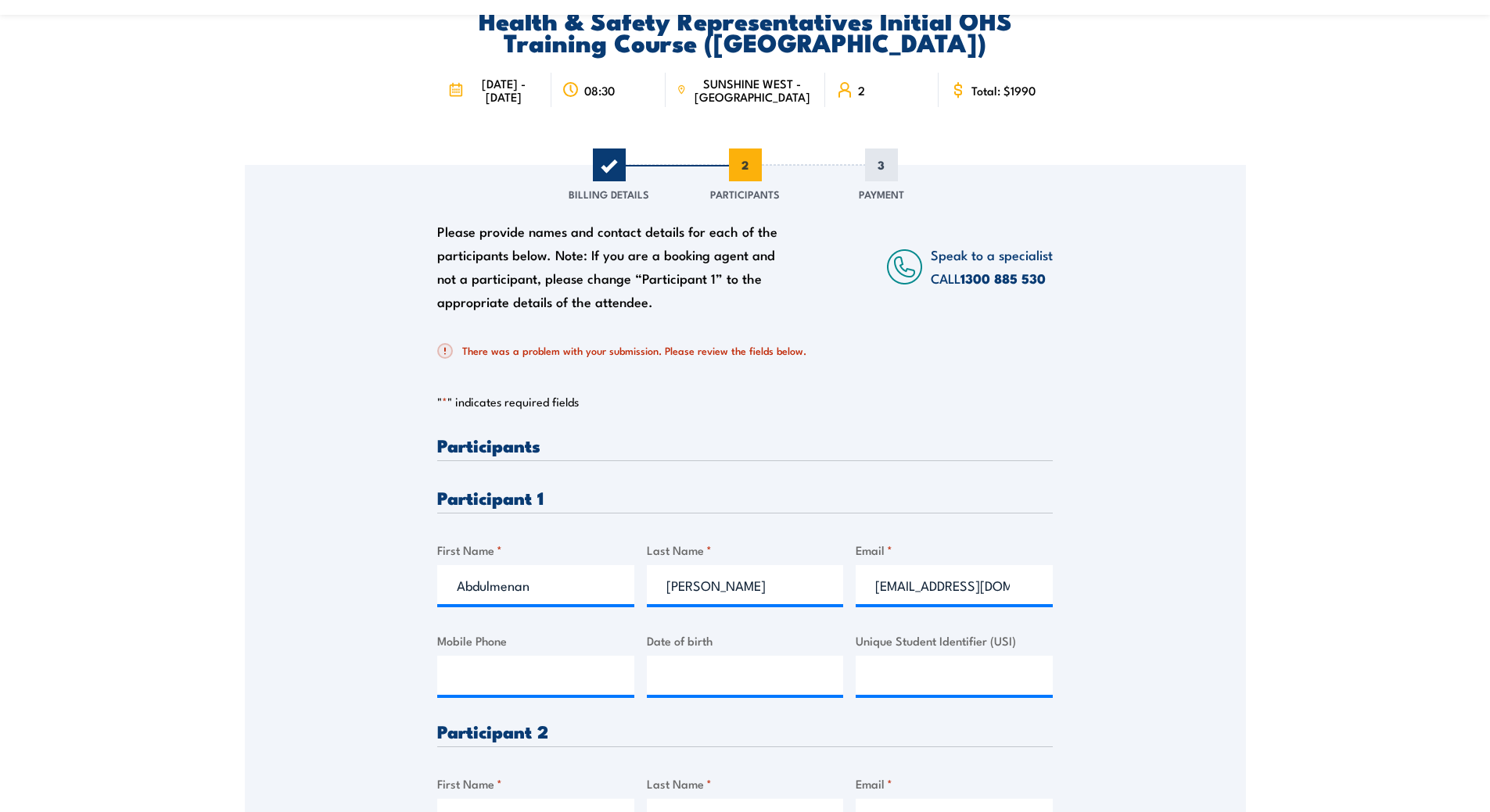
scroll to position [157, 0]
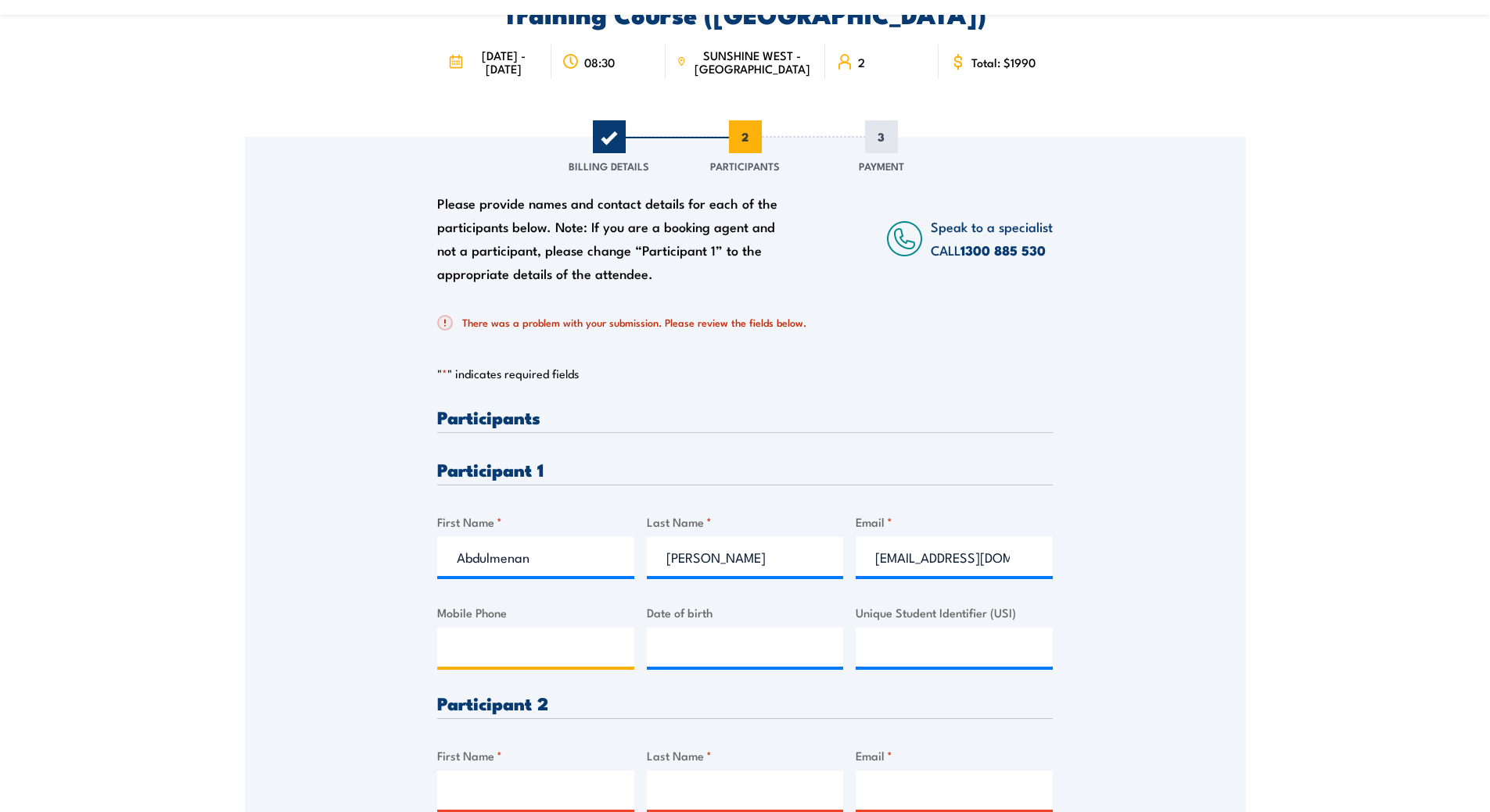
click at [585, 631] on input "Mobile Phone" at bounding box center [536, 647] width 197 height 39
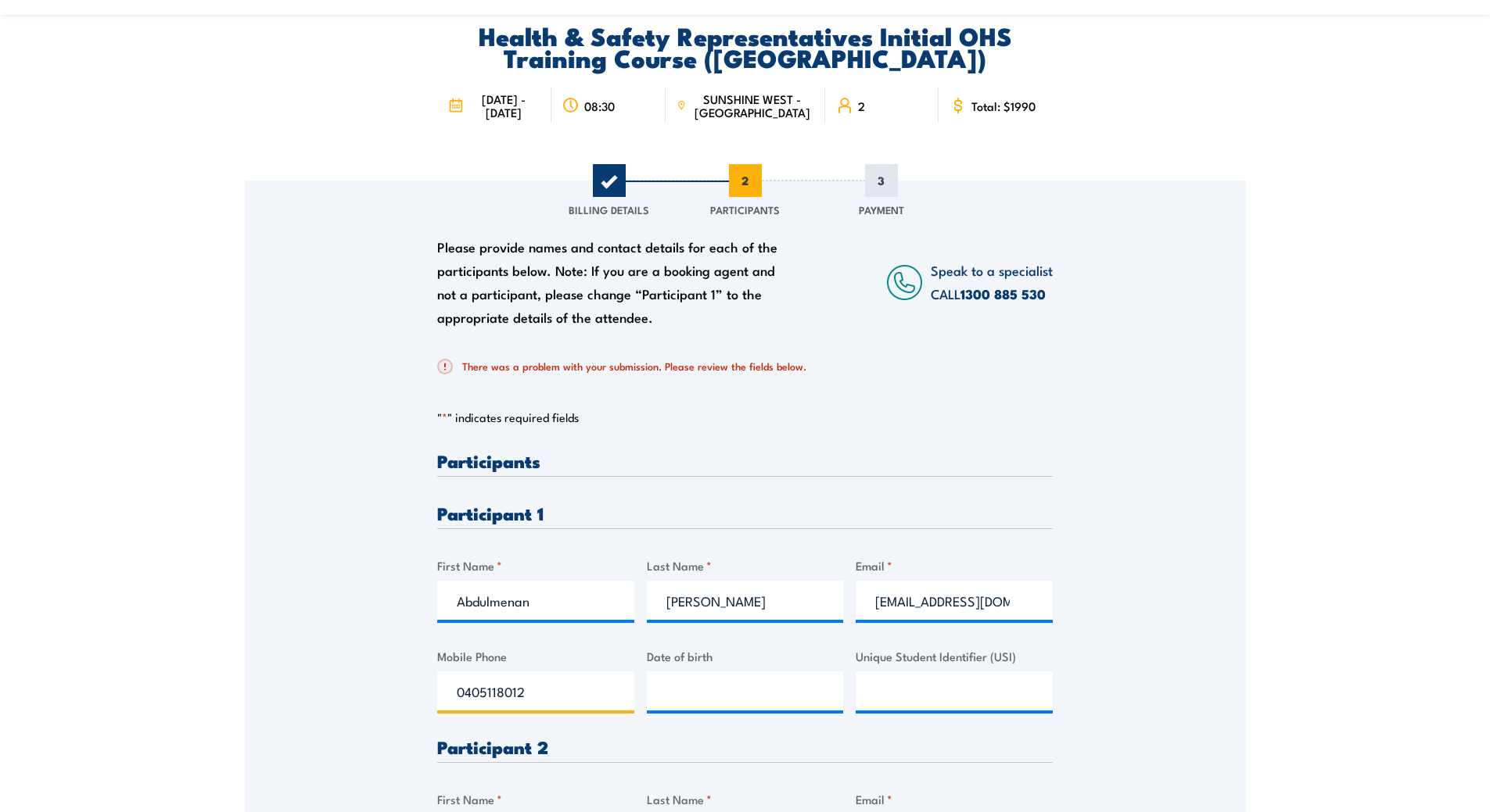
scroll to position [78, 0]
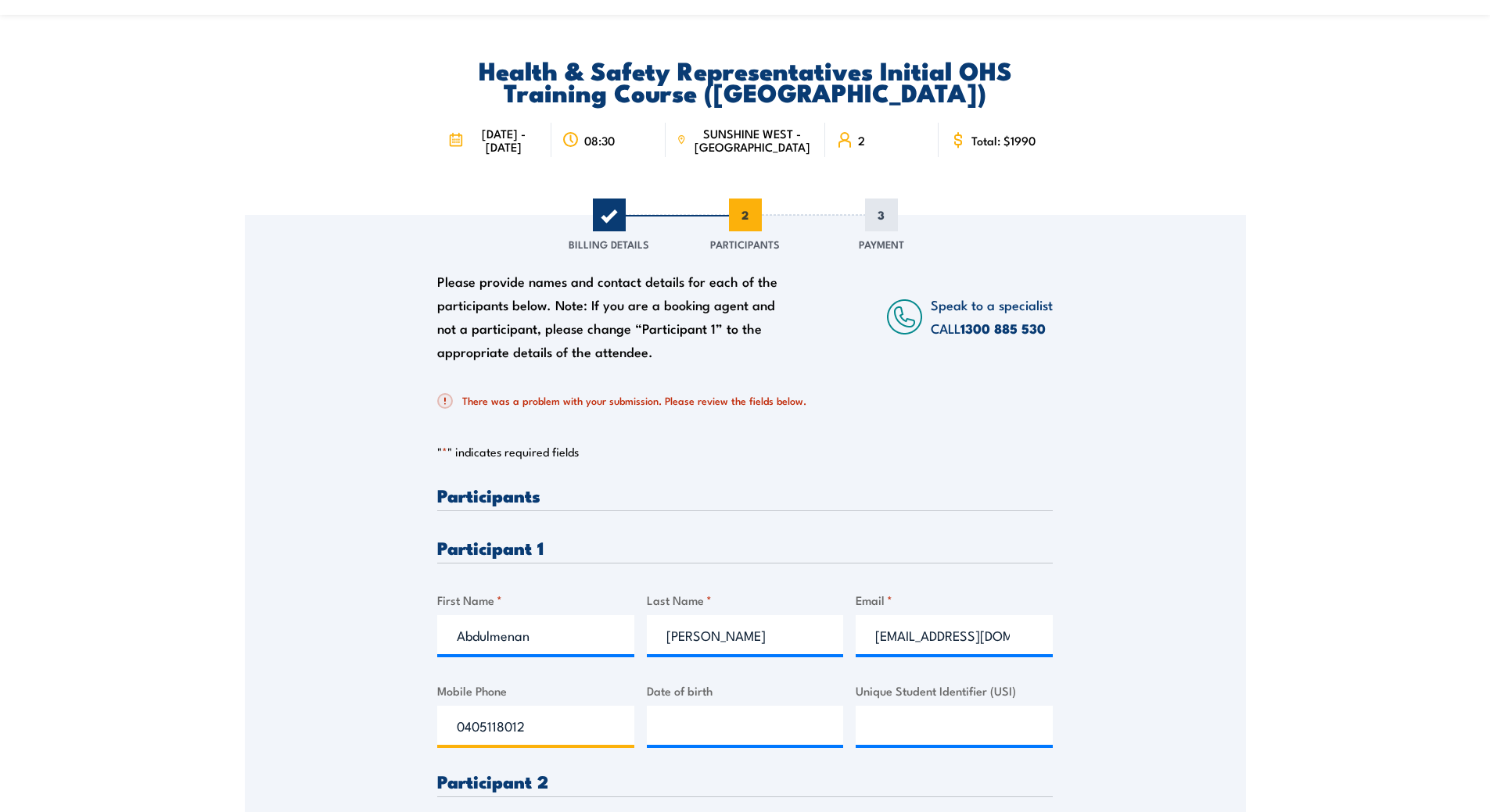
type input "0405118012"
click at [697, 729] on input "__/__/____" at bounding box center [745, 725] width 197 height 39
type input "20/01/1994"
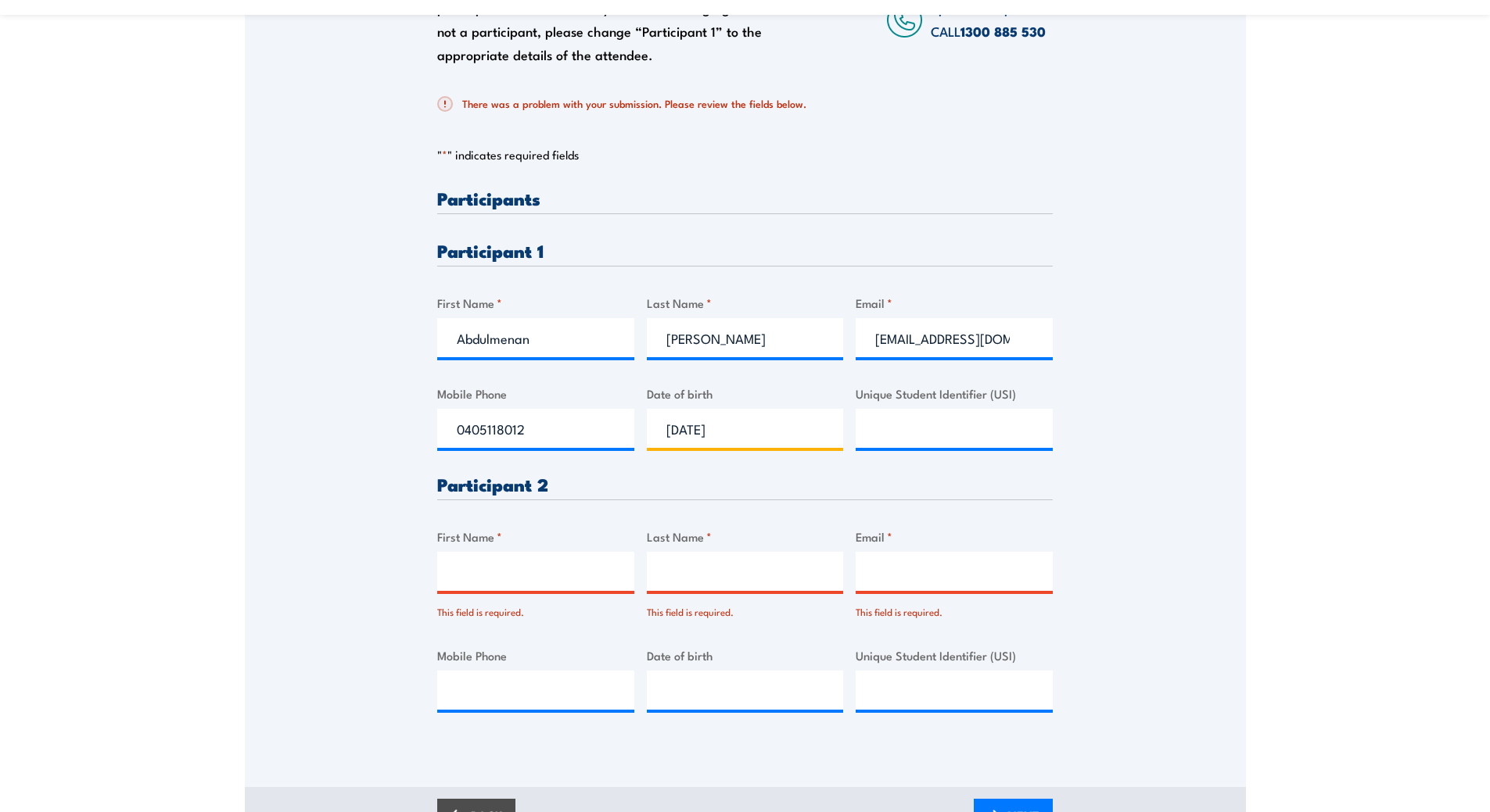
scroll to position [469, 0]
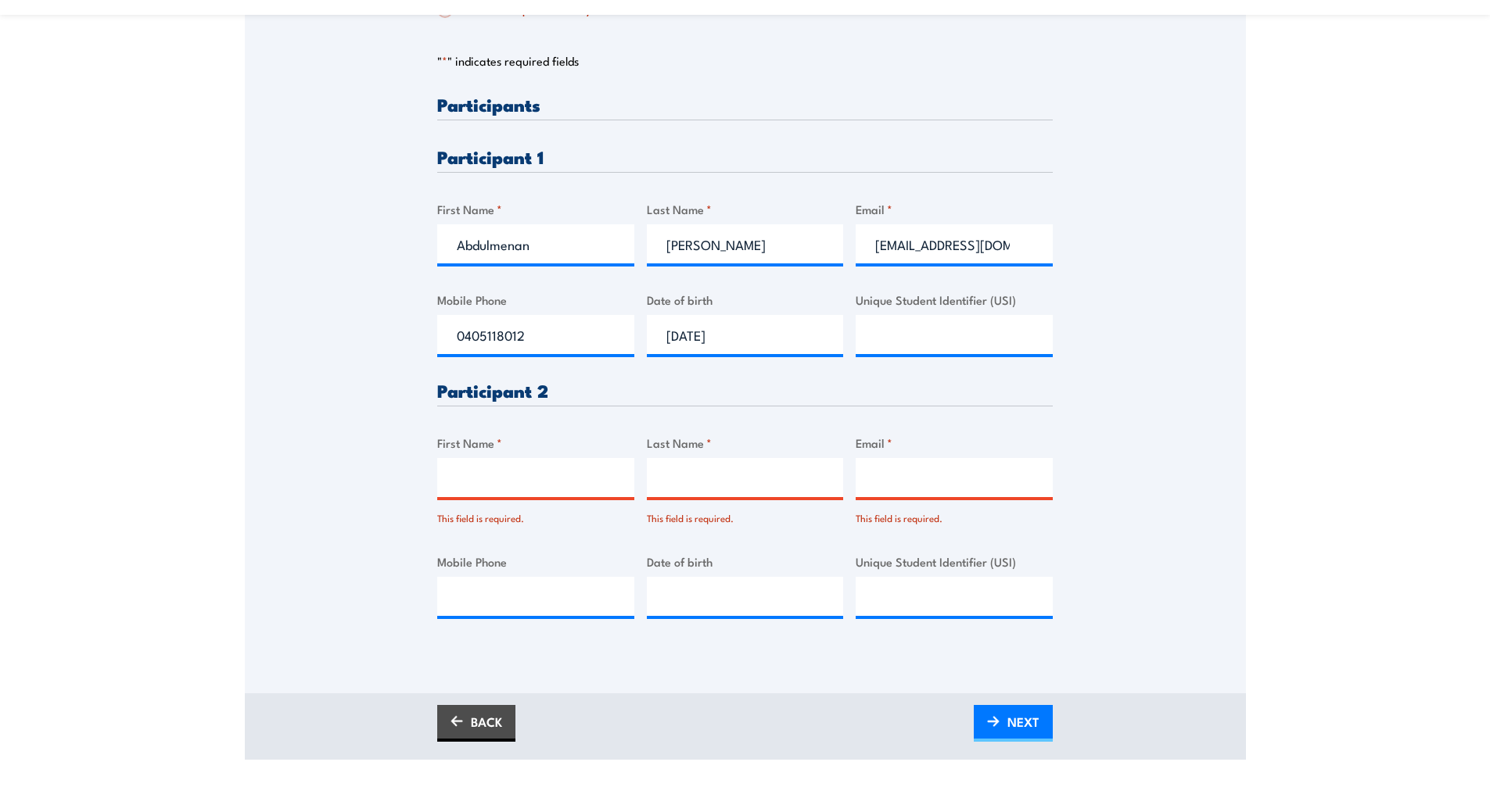
click at [490, 475] on input "First Name *" at bounding box center [536, 478] width 197 height 39
type input "Yohannes"
click at [536, 513] on div "This field is required." at bounding box center [536, 514] width 197 height 22
click at [657, 471] on input "Last Name *" at bounding box center [745, 478] width 197 height 39
click at [574, 487] on input "Yohannes" at bounding box center [536, 478] width 197 height 39
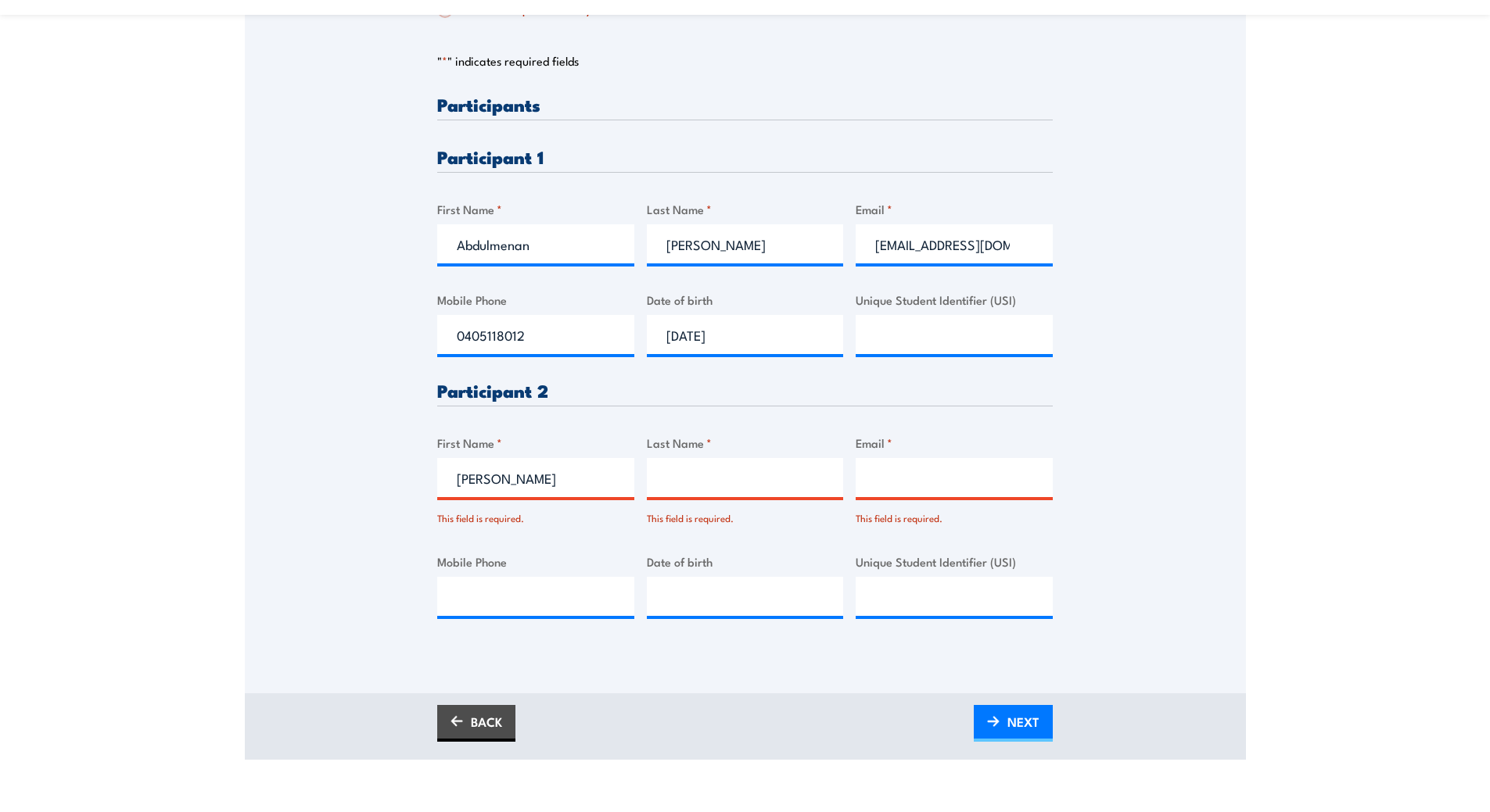
click at [734, 468] on input "Last Name *" at bounding box center [745, 478] width 197 height 39
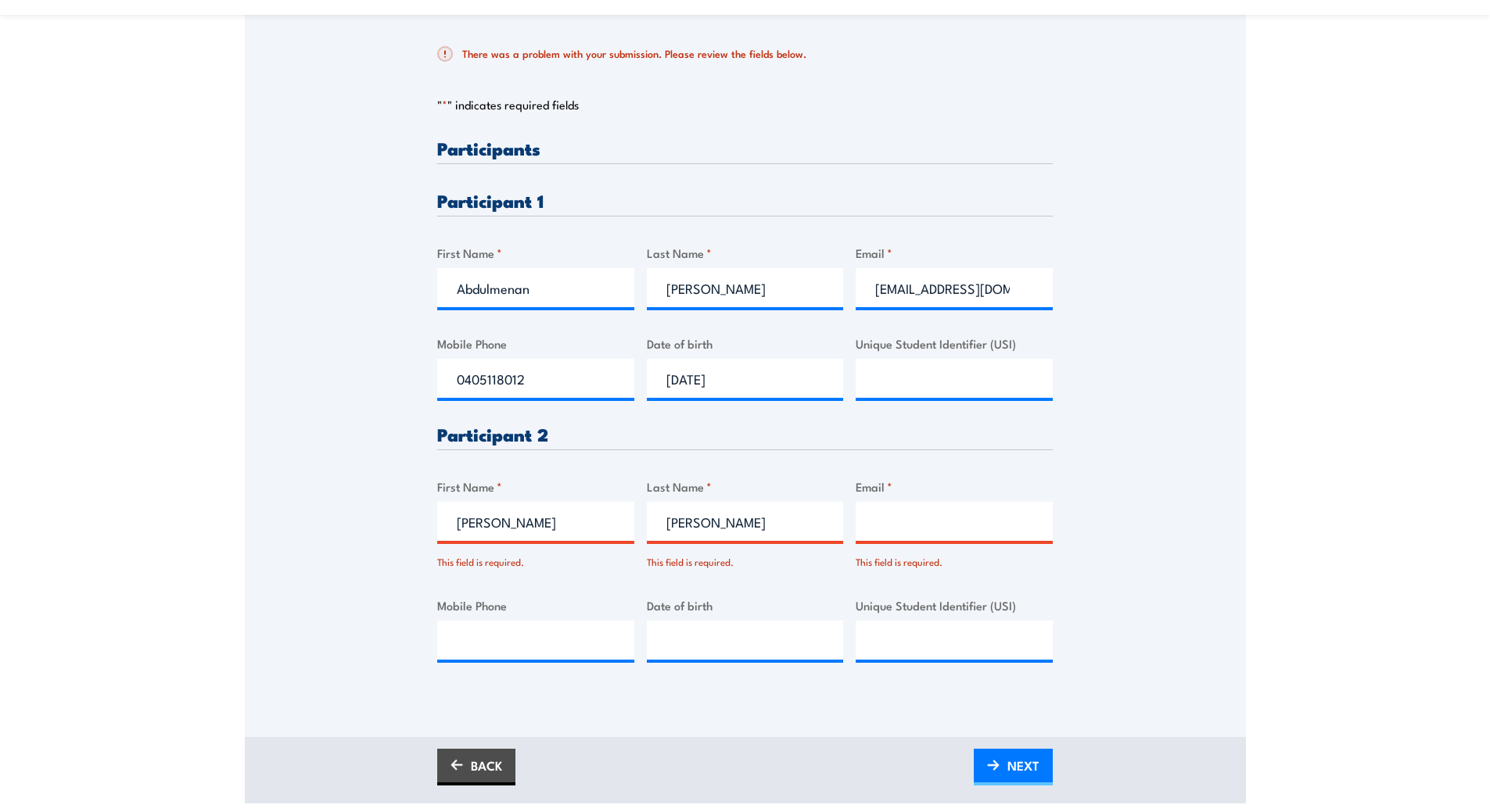
scroll to position [391, 0]
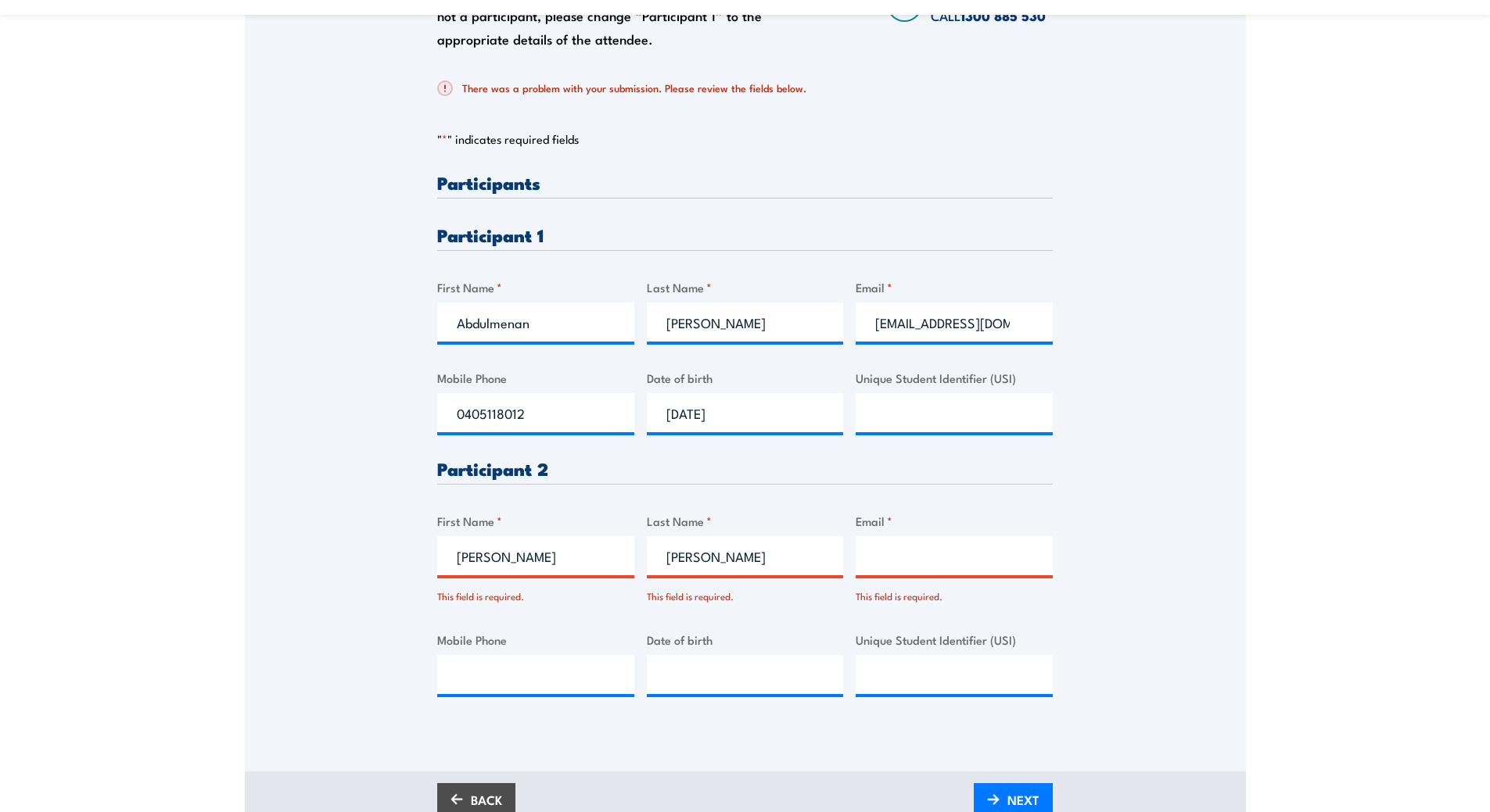
type input "Beyene"
click at [939, 541] on input "Email *" at bounding box center [954, 556] width 197 height 39
click at [876, 558] on input "Email *" at bounding box center [954, 556] width 197 height 39
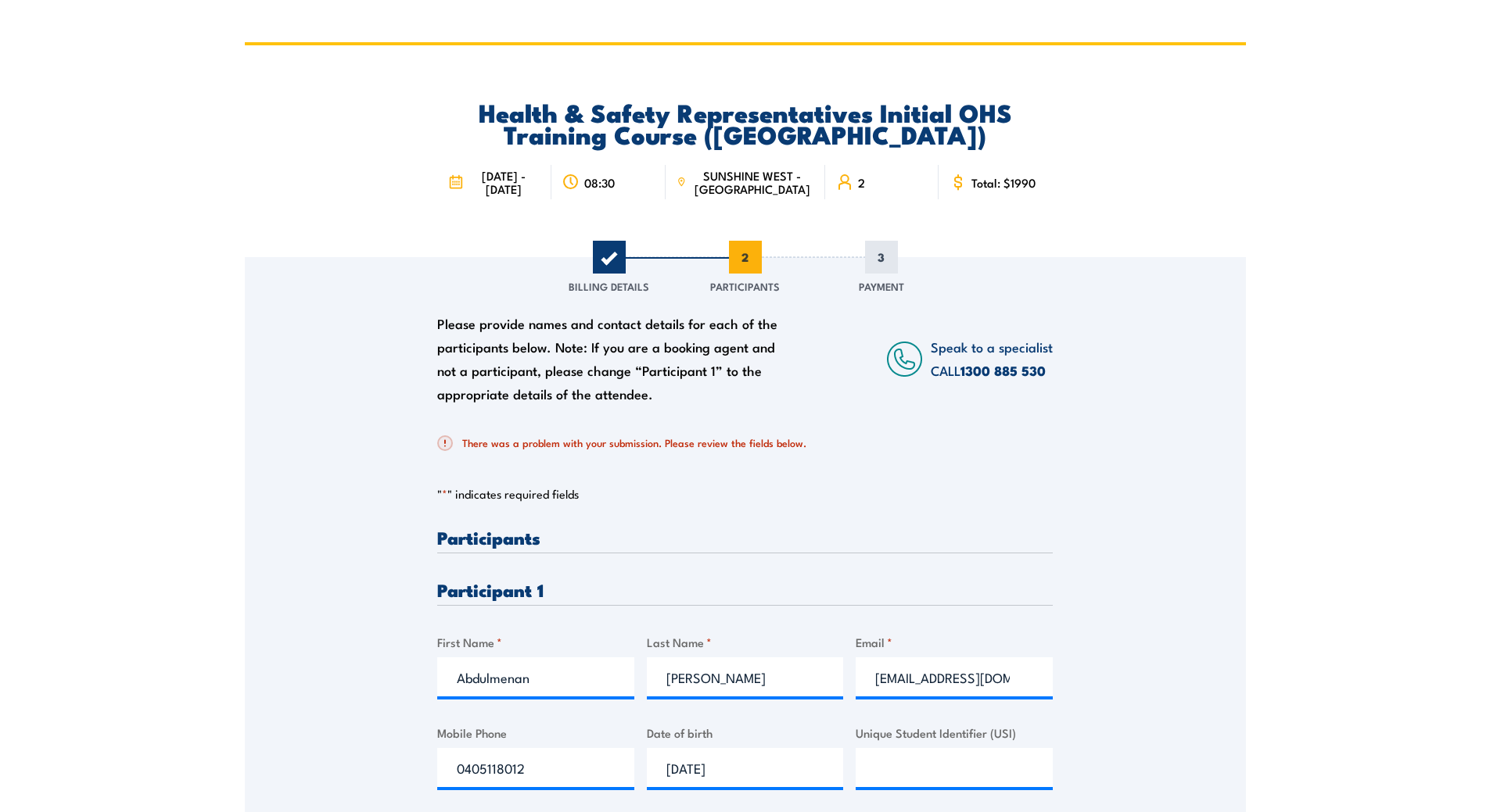
scroll to position [0, 0]
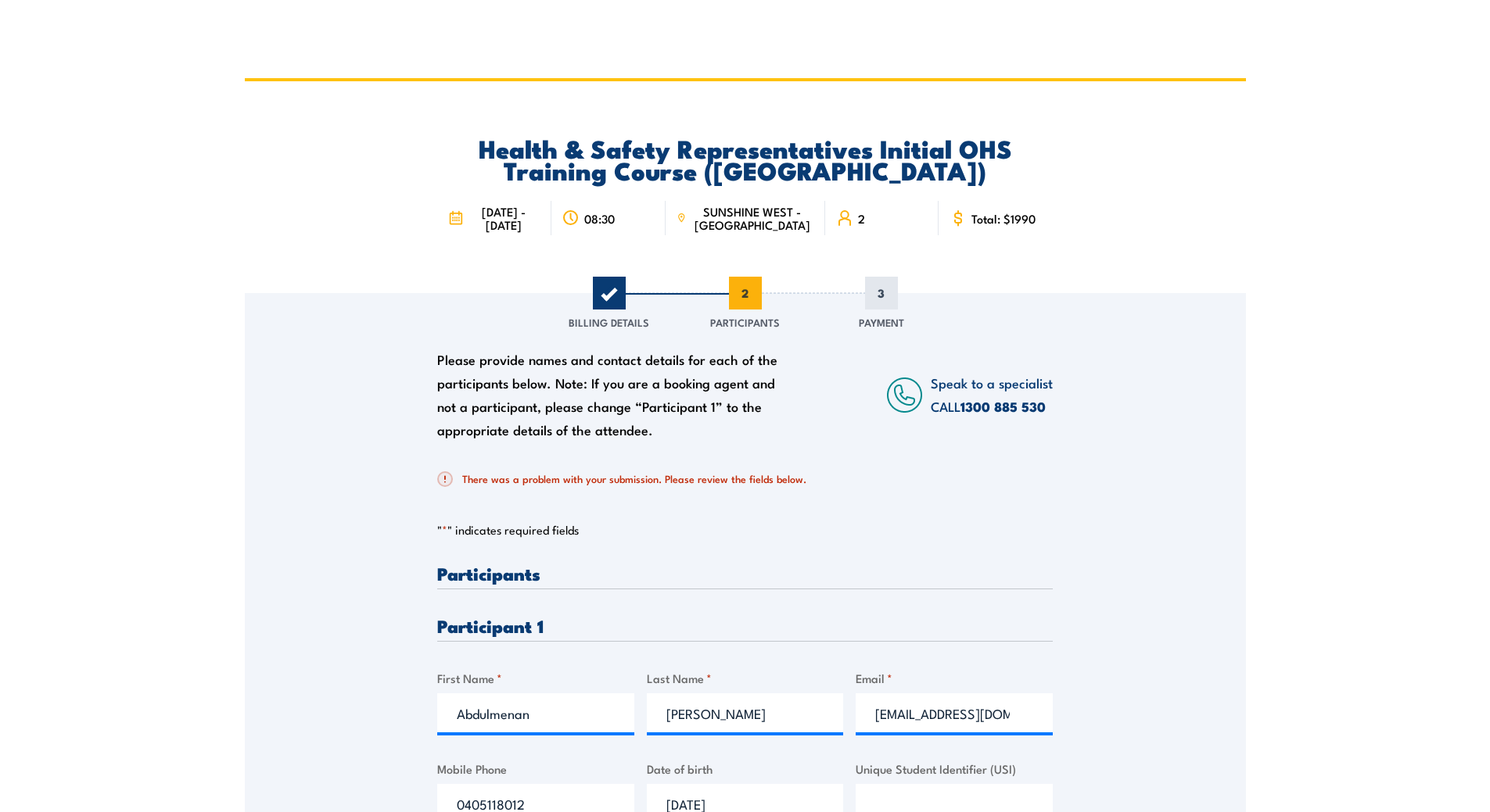
click at [468, 205] on span "1 - 5 September 2025" at bounding box center [504, 218] width 73 height 26
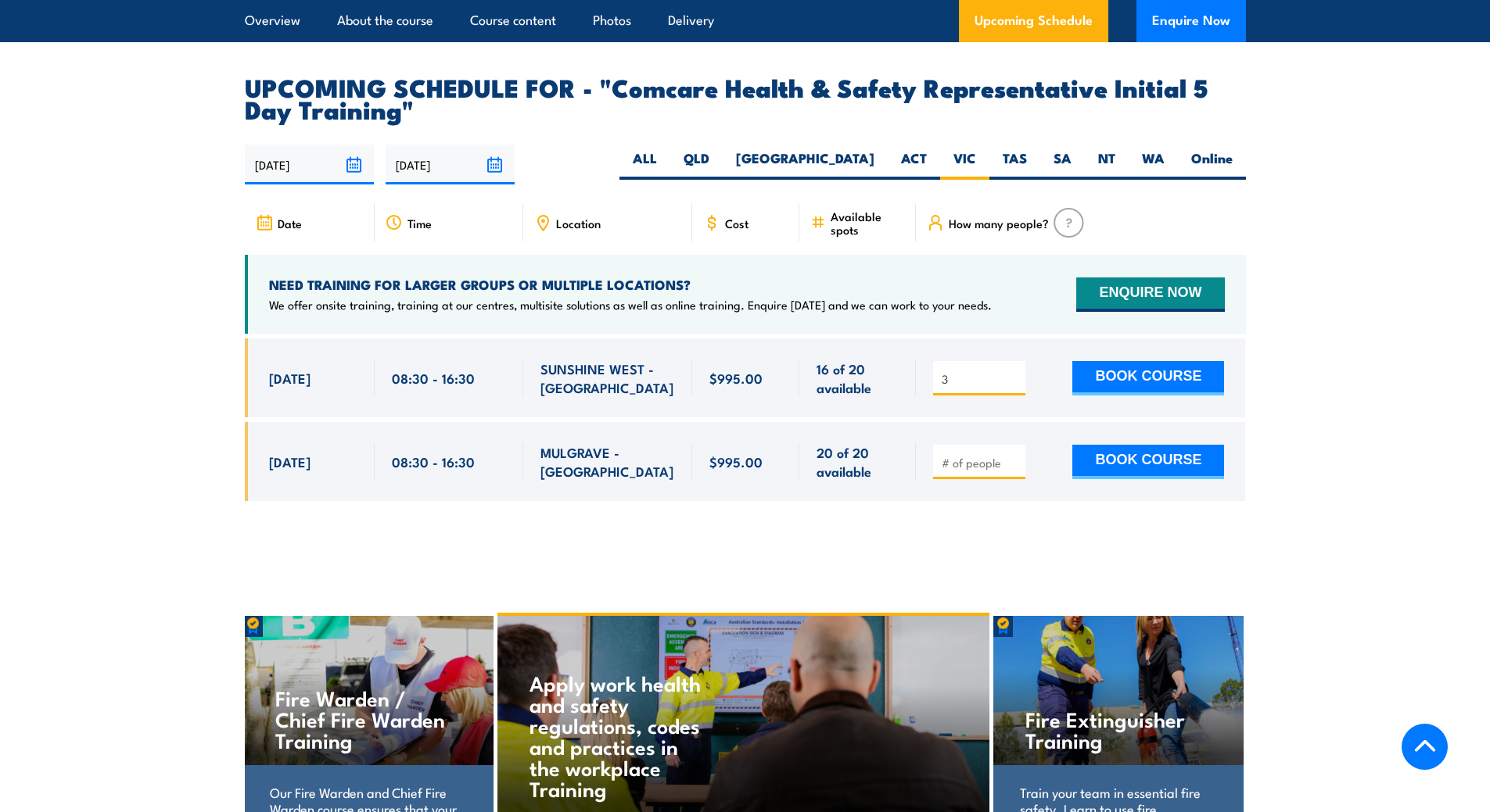
scroll to position [2593, 0]
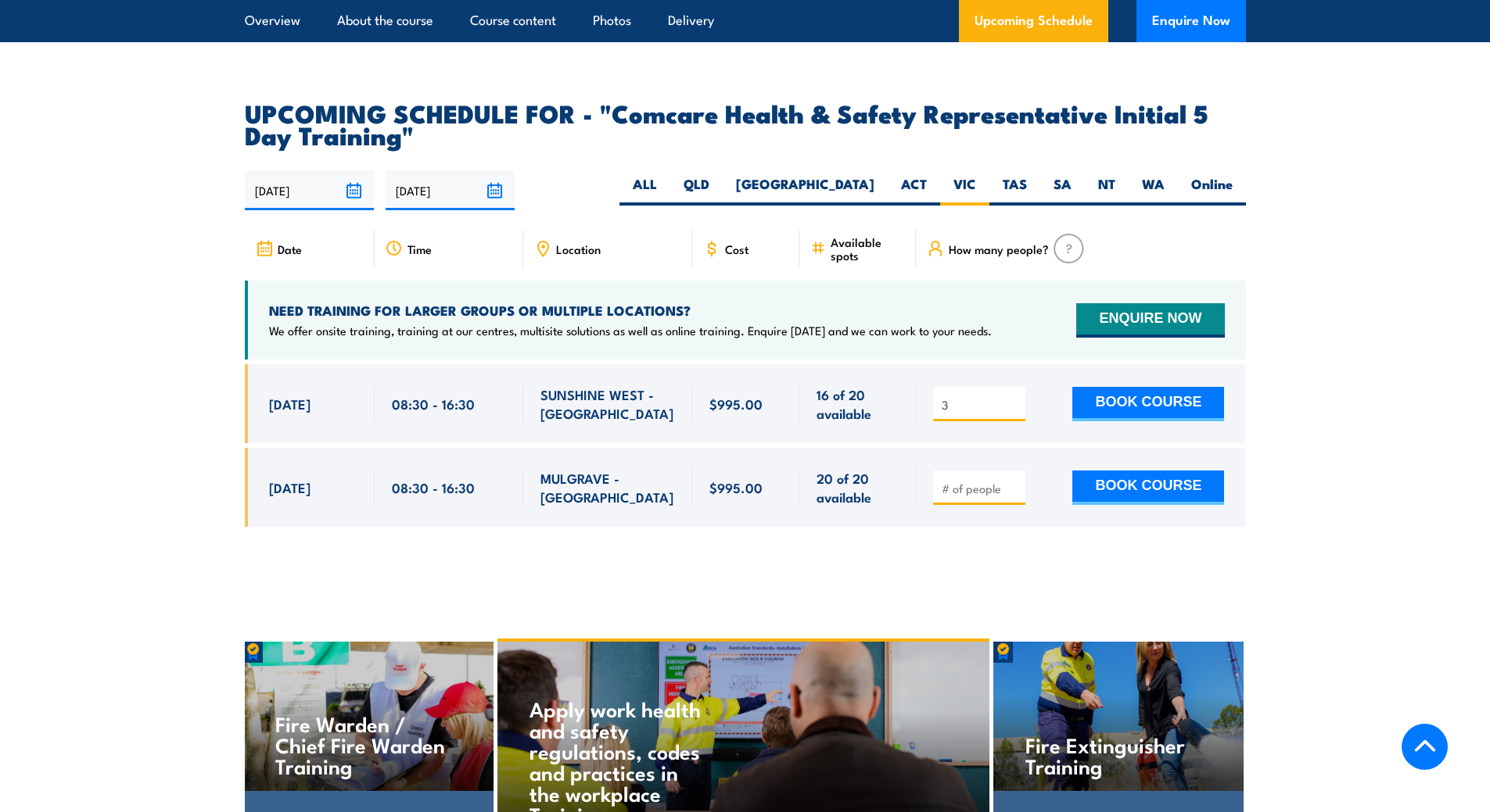
click at [980, 397] on input "3" at bounding box center [980, 405] width 78 height 15
click at [979, 397] on input "3" at bounding box center [980, 405] width 78 height 15
click at [975, 397] on input "3" at bounding box center [980, 405] width 78 height 15
click at [983, 397] on input "number" at bounding box center [980, 405] width 78 height 15
click at [973, 397] on input "number" at bounding box center [980, 405] width 78 height 15
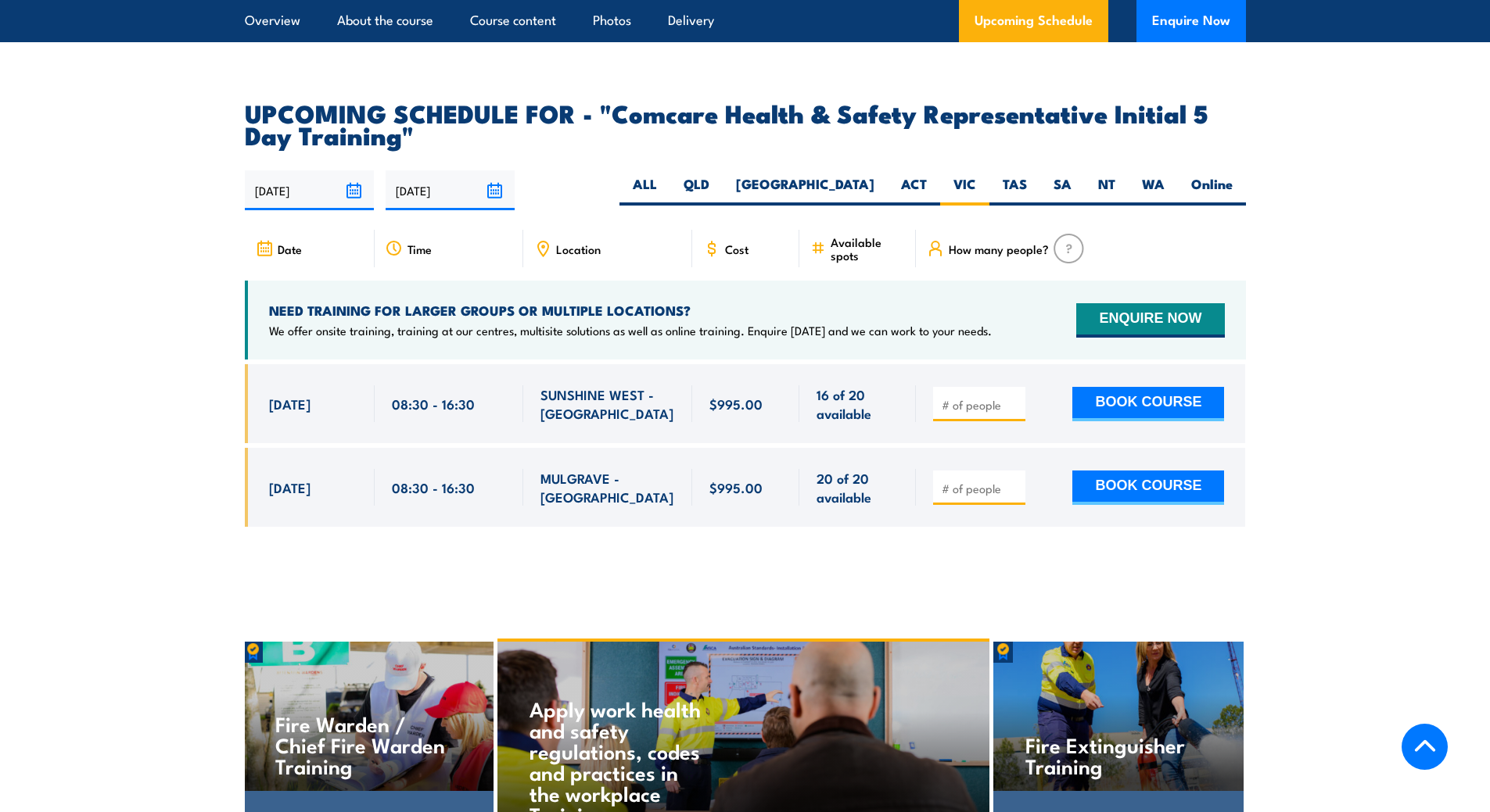
type input "3"
